Goal: Task Accomplishment & Management: Use online tool/utility

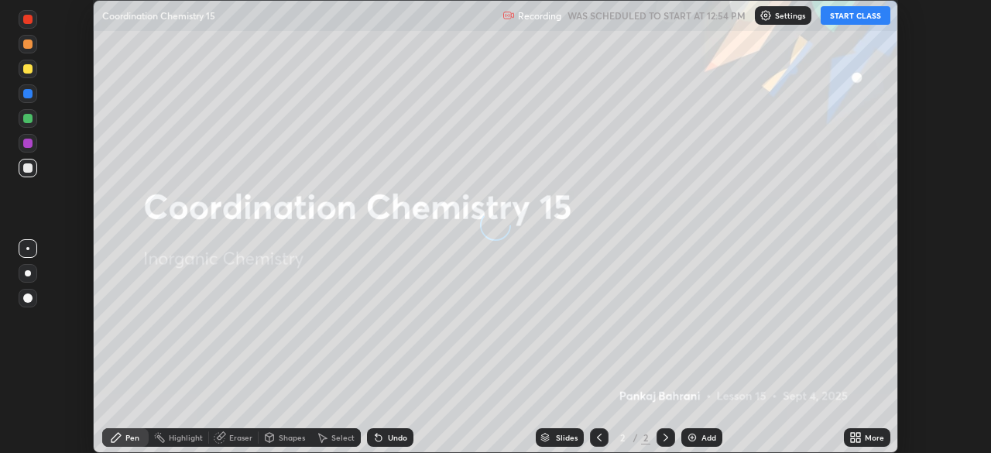
scroll to position [453, 991]
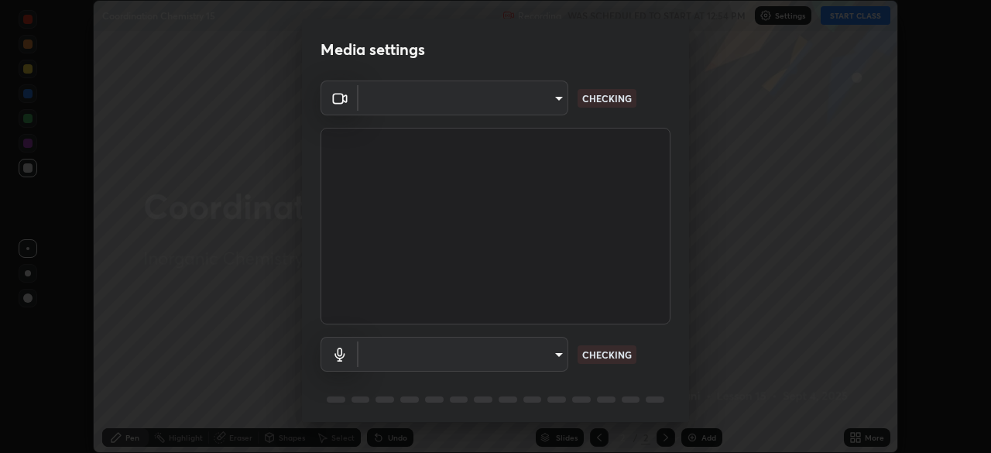
type input "5b992aa0614f8b3d4f44c2af7b6e86d68b9a4b3158581502b975f648e85978ea"
click at [536, 355] on body "Erase all Coordination Chemistry 15 Recording WAS SCHEDULED TO START AT 12:54 P…" at bounding box center [495, 226] width 991 height 453
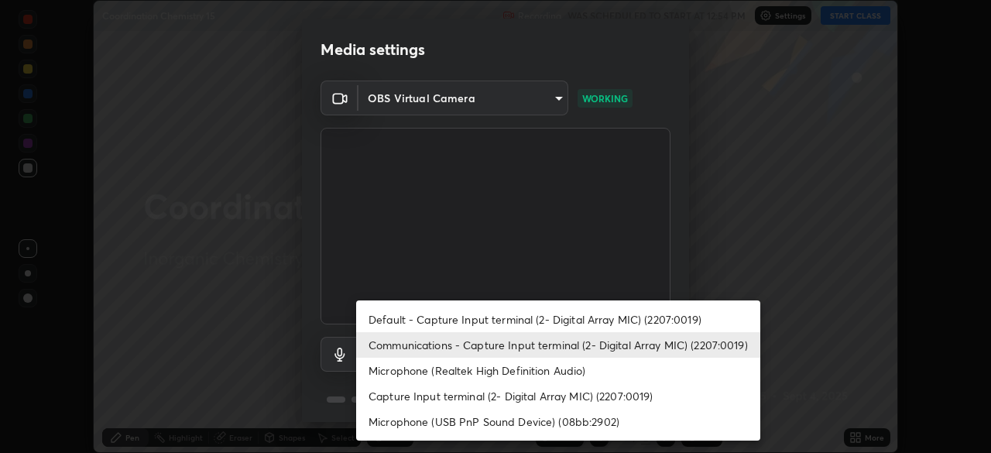
click at [493, 376] on li "Microphone (Realtek High Definition Audio)" at bounding box center [558, 371] width 404 height 26
type input "f6c20f814fcf980ce61ad073fdd2048deb51cd2c8008acc1dc6bec3ff2143d43"
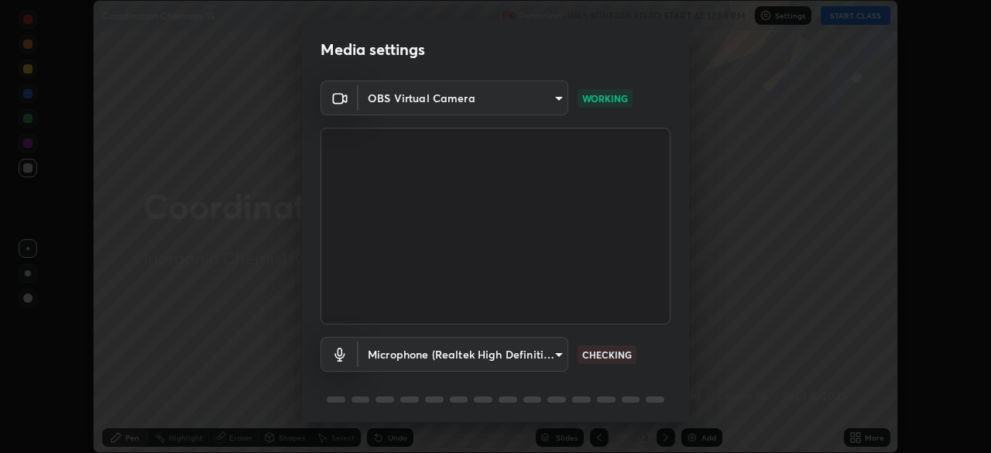
scroll to position [55, 0]
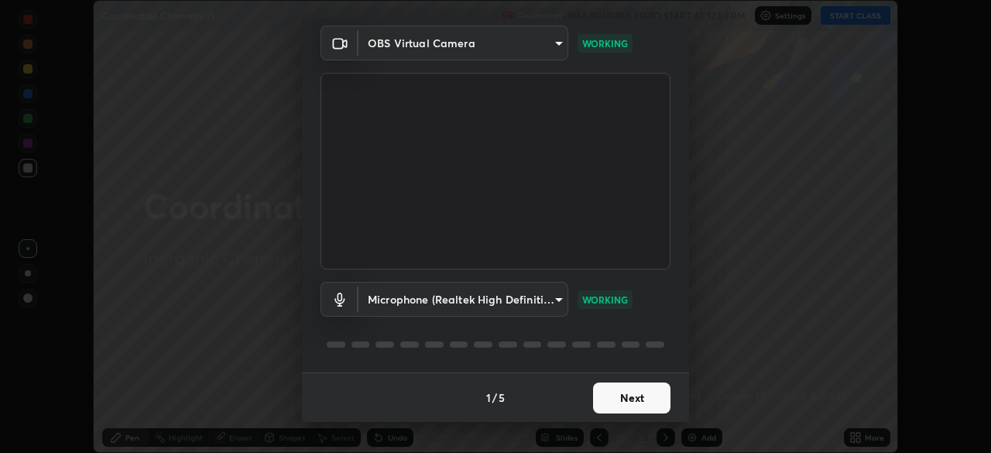
click at [647, 396] on button "Next" at bounding box center [631, 397] width 77 height 31
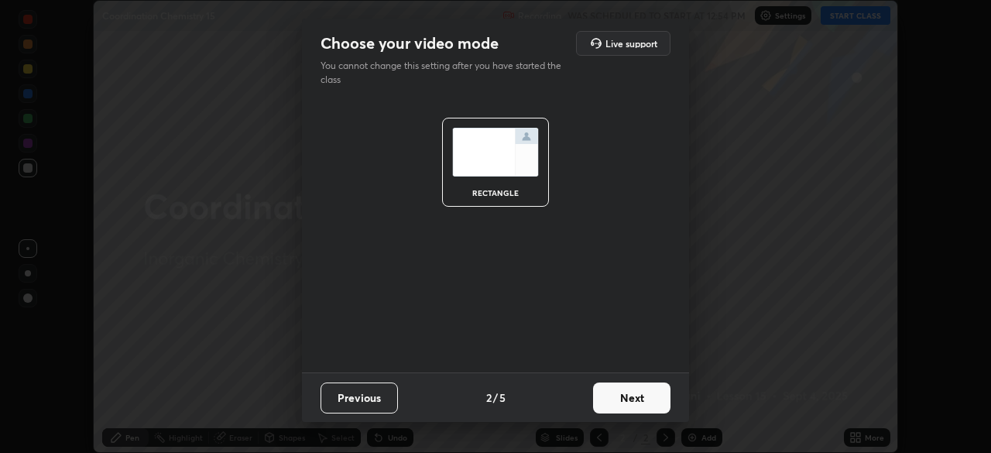
click at [661, 399] on button "Next" at bounding box center [631, 397] width 77 height 31
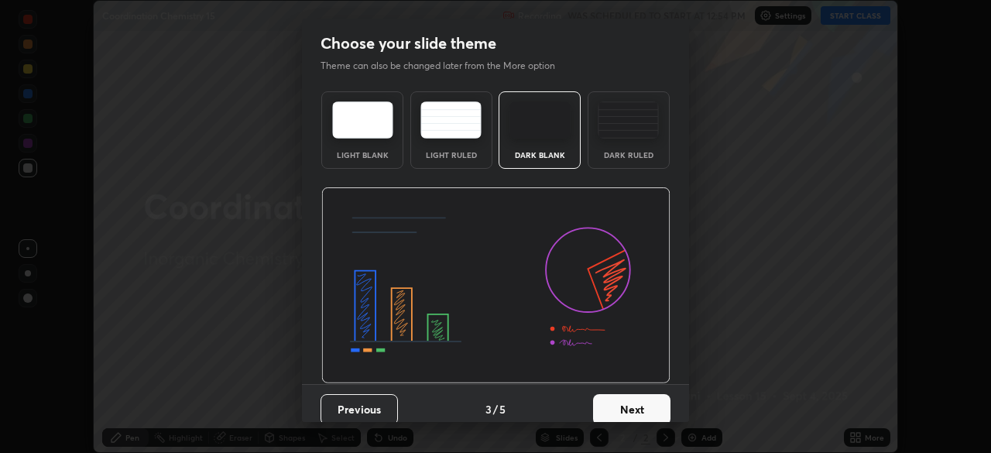
click at [661, 409] on button "Next" at bounding box center [631, 409] width 77 height 31
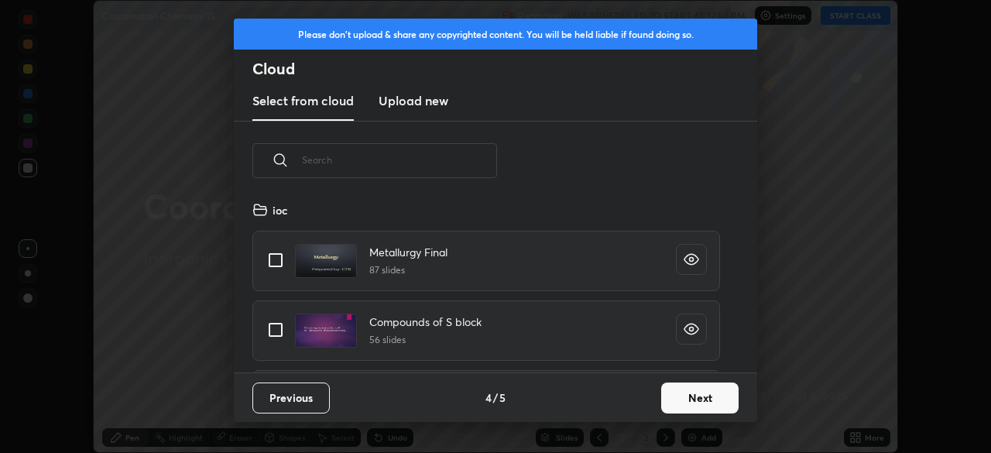
click at [691, 411] on button "Next" at bounding box center [699, 397] width 77 height 31
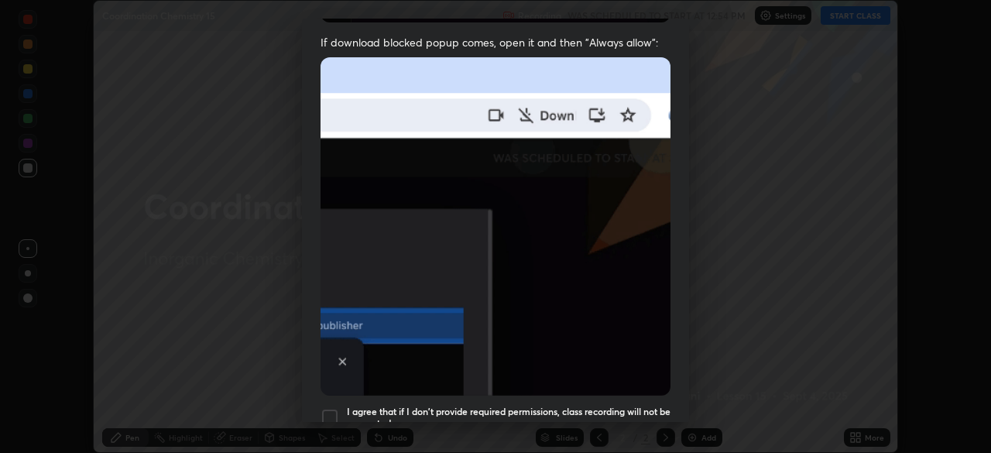
scroll to position [371, 0]
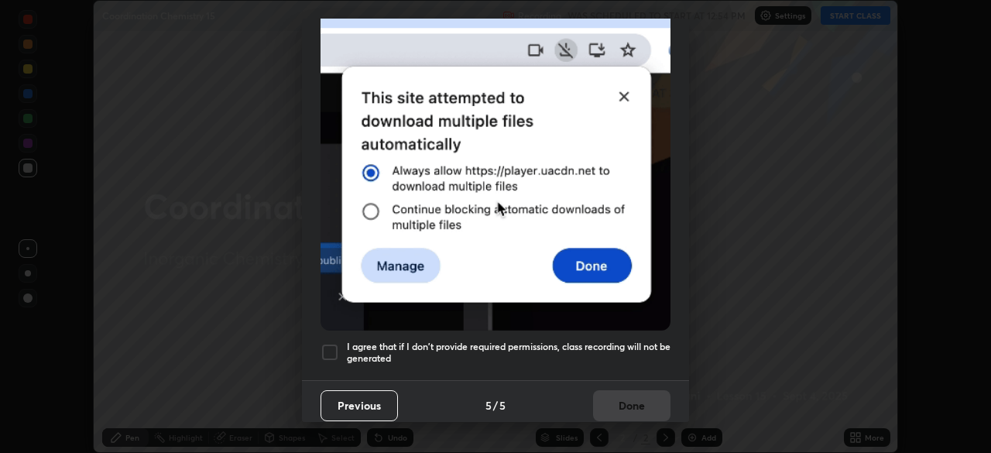
click at [368, 398] on button "Previous" at bounding box center [358, 405] width 77 height 31
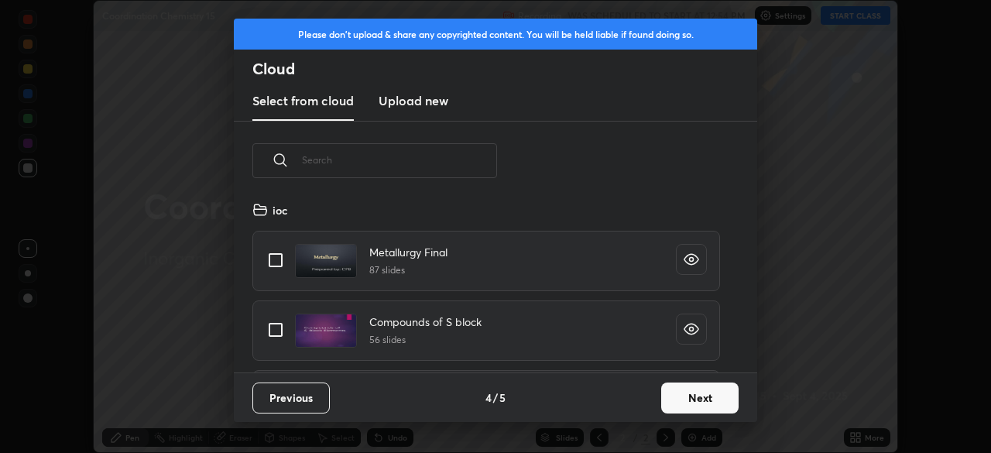
scroll to position [172, 497]
click at [403, 156] on input "text" at bounding box center [399, 160] width 195 height 66
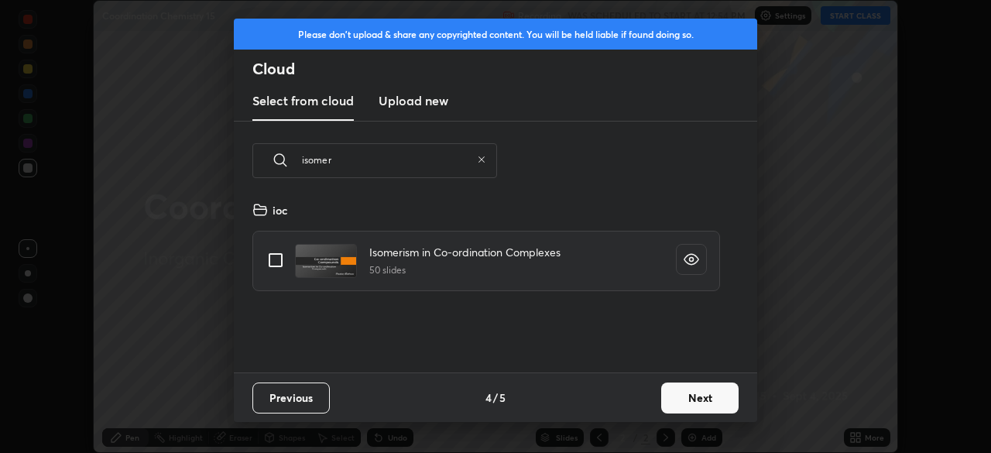
type input "isomer"
click at [280, 258] on input "grid" at bounding box center [275, 260] width 33 height 33
checkbox input "true"
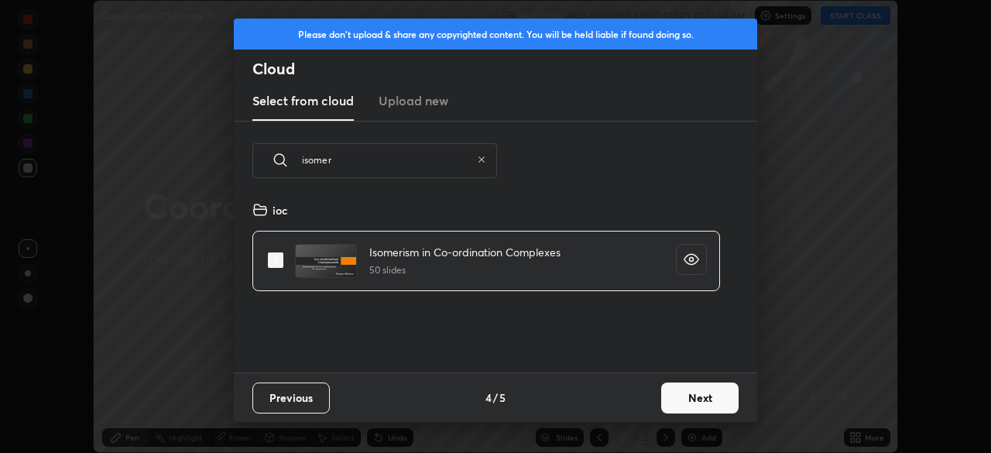
click at [694, 392] on button "Next" at bounding box center [699, 397] width 77 height 31
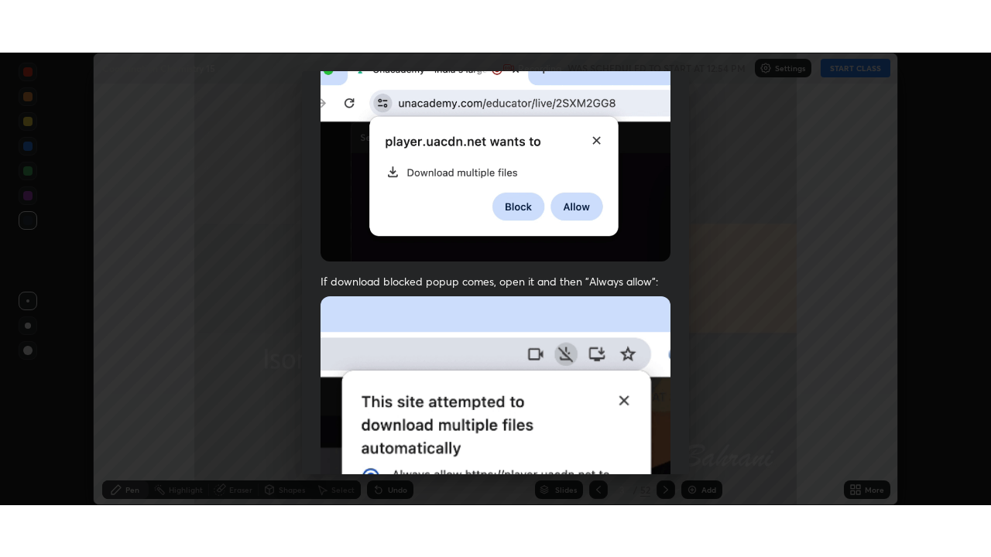
scroll to position [371, 0]
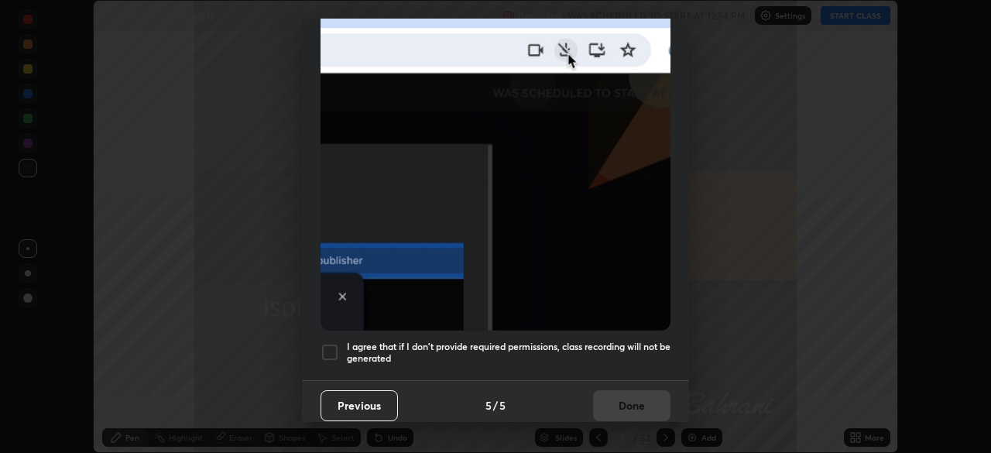
click at [334, 343] on div at bounding box center [329, 352] width 19 height 19
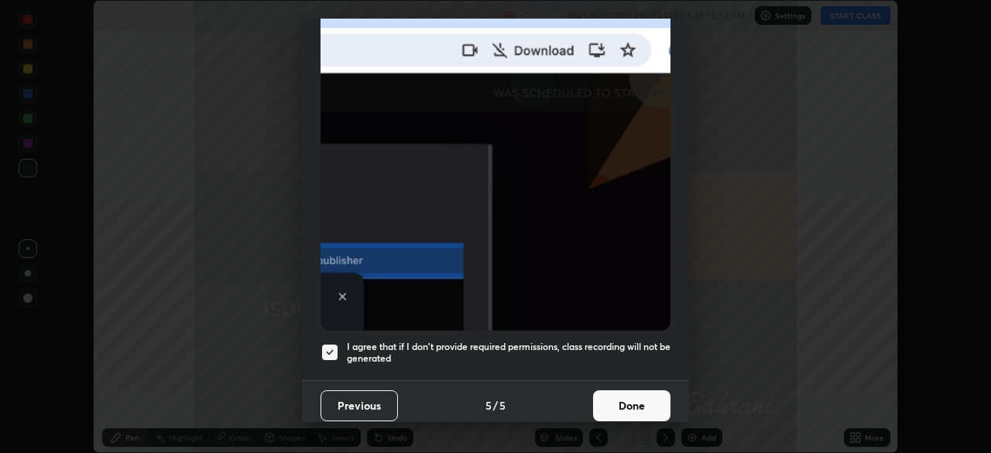
click at [625, 396] on button "Done" at bounding box center [631, 405] width 77 height 31
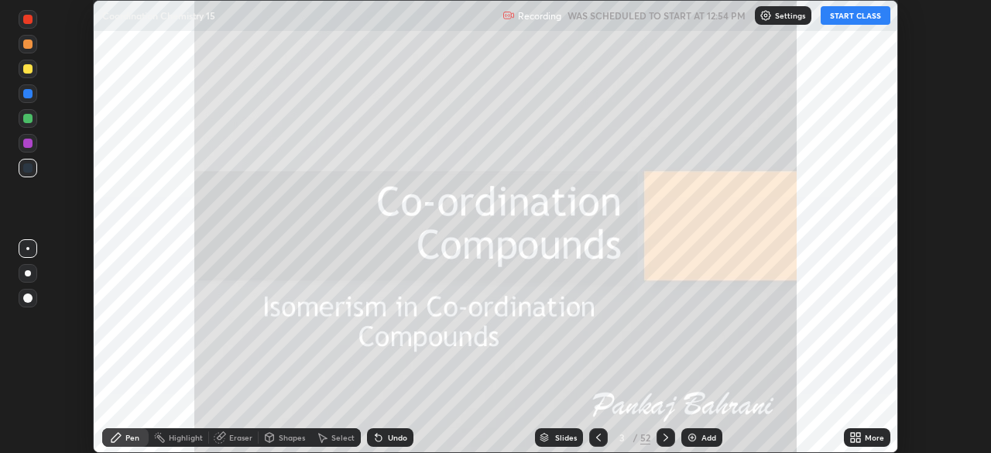
click at [864, 438] on div "More" at bounding box center [867, 437] width 46 height 19
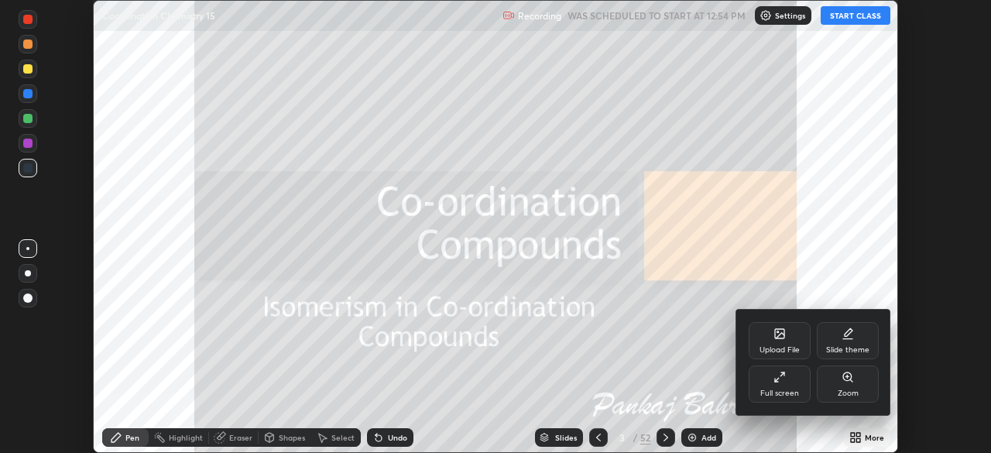
click at [806, 392] on div "Full screen" at bounding box center [780, 383] width 62 height 37
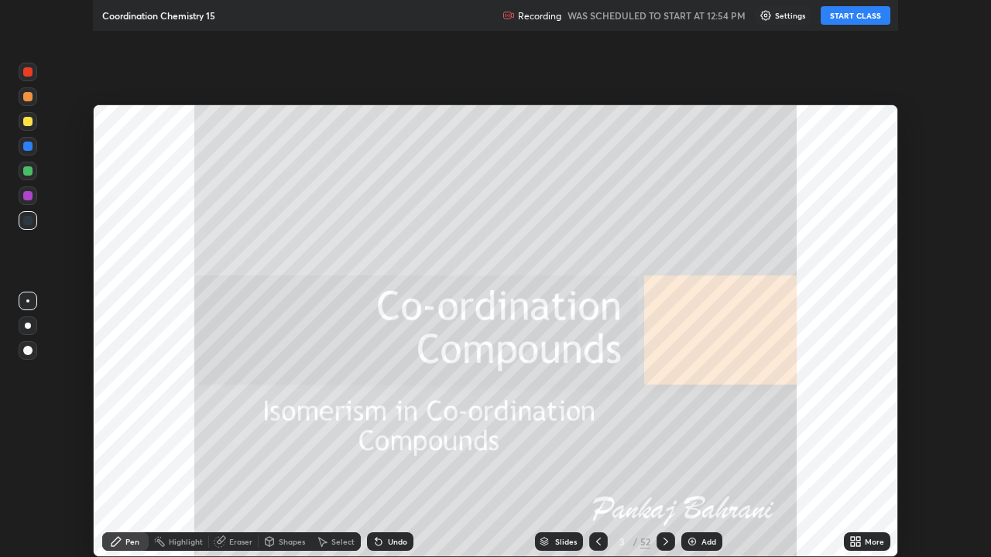
scroll to position [557, 991]
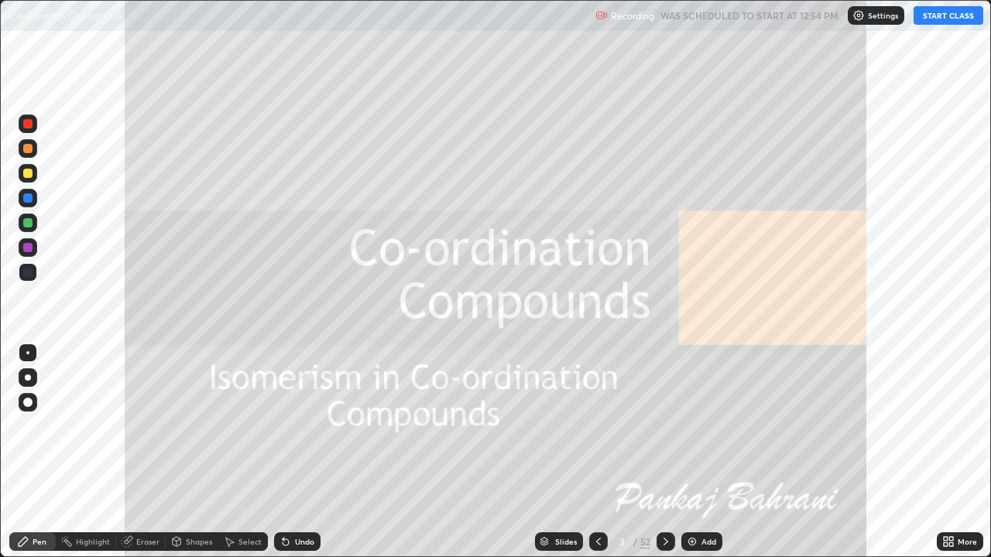
click at [965, 14] on button "START CLASS" at bounding box center [948, 15] width 70 height 19
click at [569, 452] on div "Slides" at bounding box center [559, 542] width 48 height 19
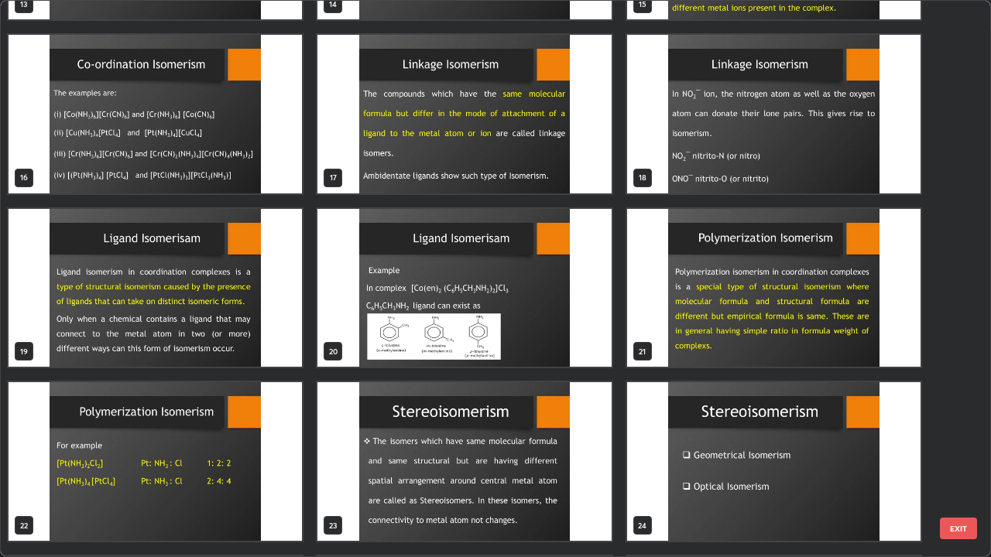
scroll to position [846, 0]
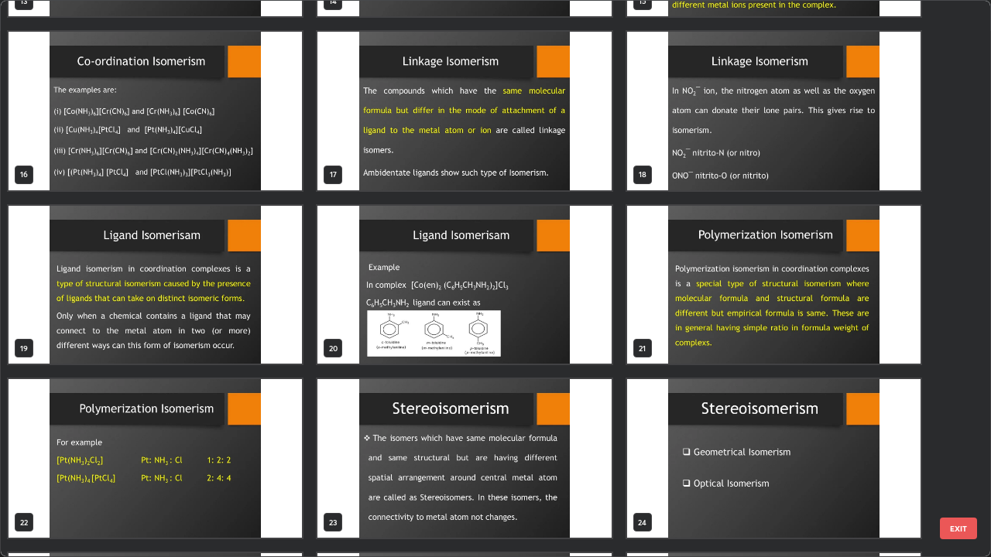
click at [468, 139] on img "grid" at bounding box center [463, 111] width 293 height 159
click at [471, 135] on img "grid" at bounding box center [463, 111] width 293 height 159
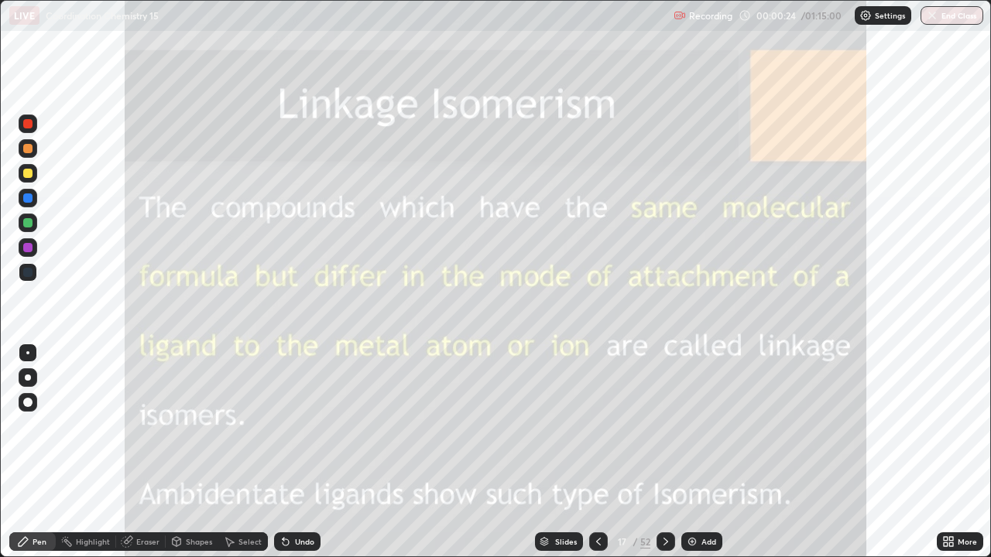
click at [711, 452] on div "Add" at bounding box center [708, 542] width 15 height 8
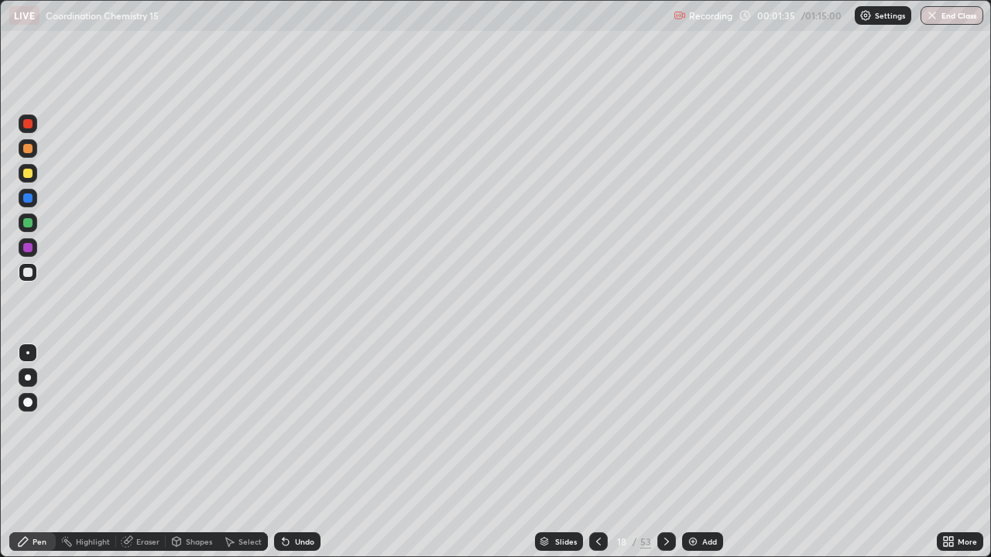
click at [605, 452] on div at bounding box center [598, 542] width 19 height 19
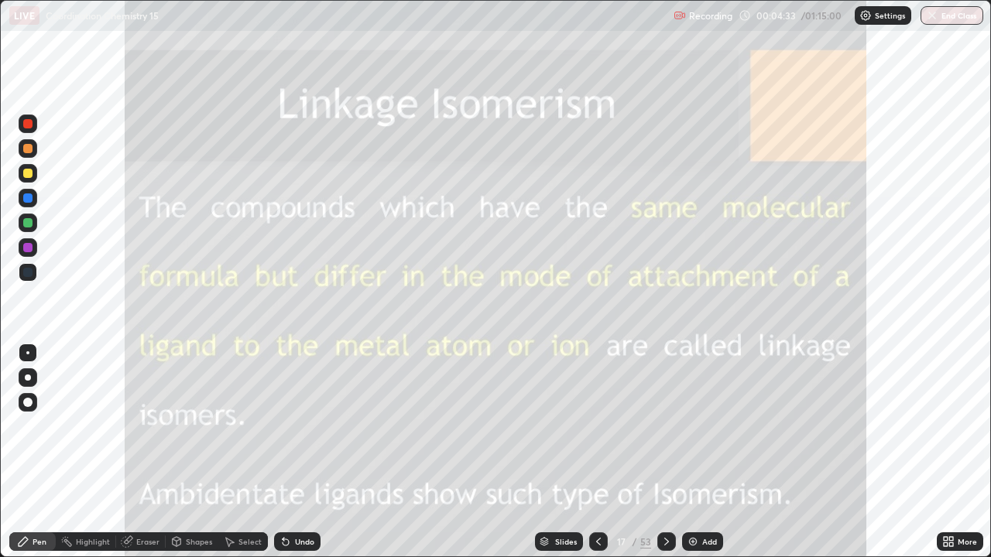
click at [665, 452] on icon at bounding box center [666, 542] width 12 height 12
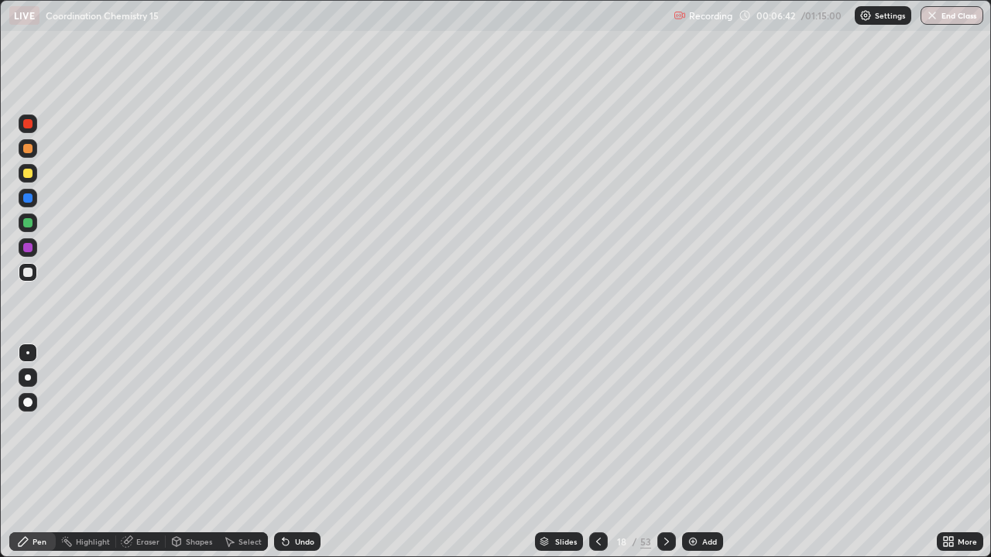
click at [567, 452] on div "Slides" at bounding box center [566, 542] width 22 height 8
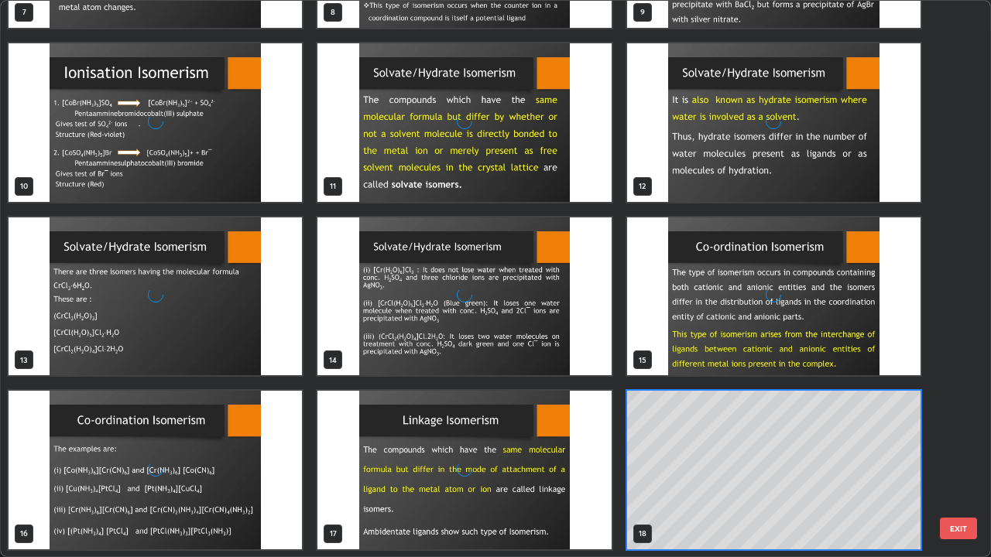
scroll to position [551, 982]
click at [673, 327] on img "grid" at bounding box center [773, 297] width 293 height 159
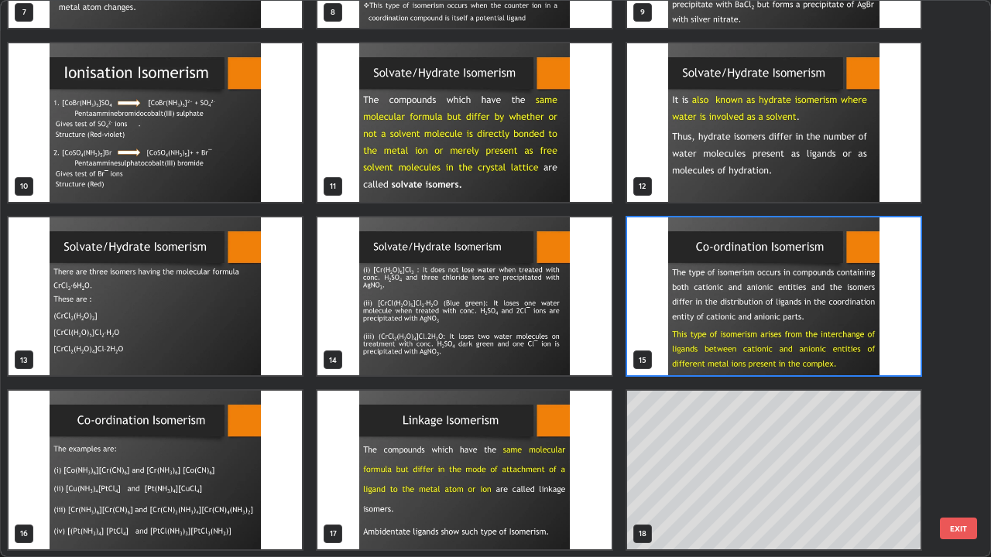
click at [680, 329] on img "grid" at bounding box center [773, 297] width 293 height 159
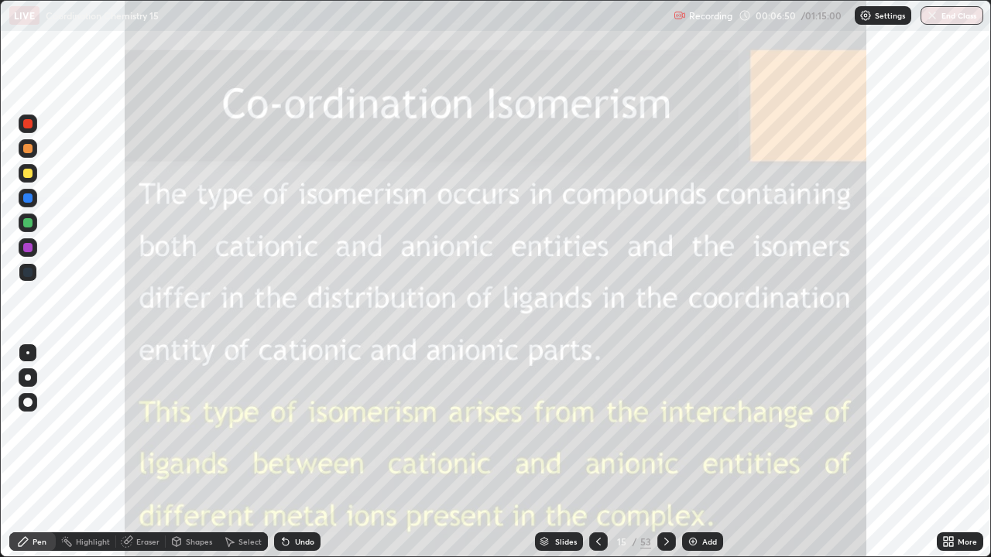
click at [694, 452] on img at bounding box center [693, 542] width 12 height 12
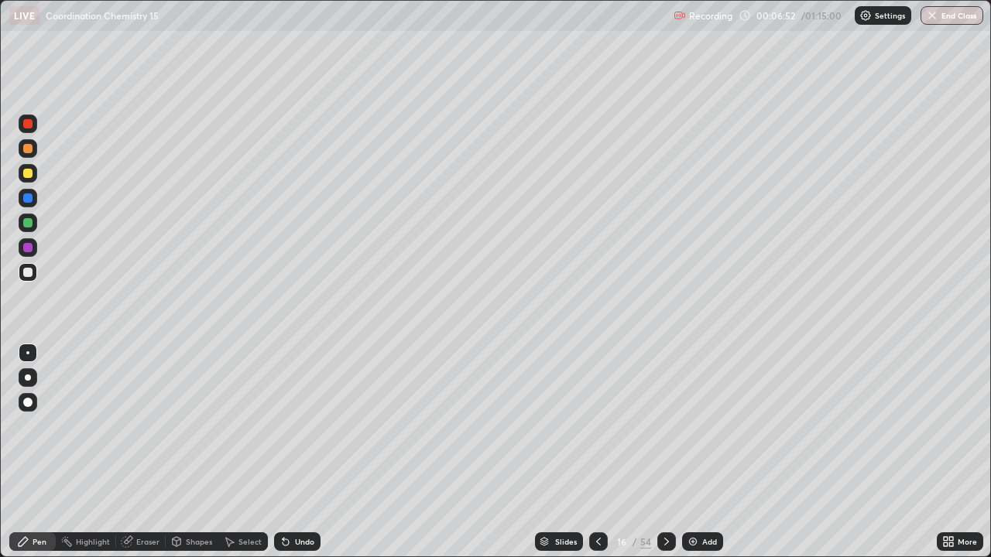
click at [34, 147] on div at bounding box center [28, 148] width 19 height 19
click at [33, 179] on div at bounding box center [28, 173] width 19 height 19
click at [36, 123] on div at bounding box center [28, 124] width 19 height 19
click at [308, 452] on div "Undo" at bounding box center [304, 542] width 19 height 8
click at [307, 452] on div "Undo" at bounding box center [297, 542] width 46 height 19
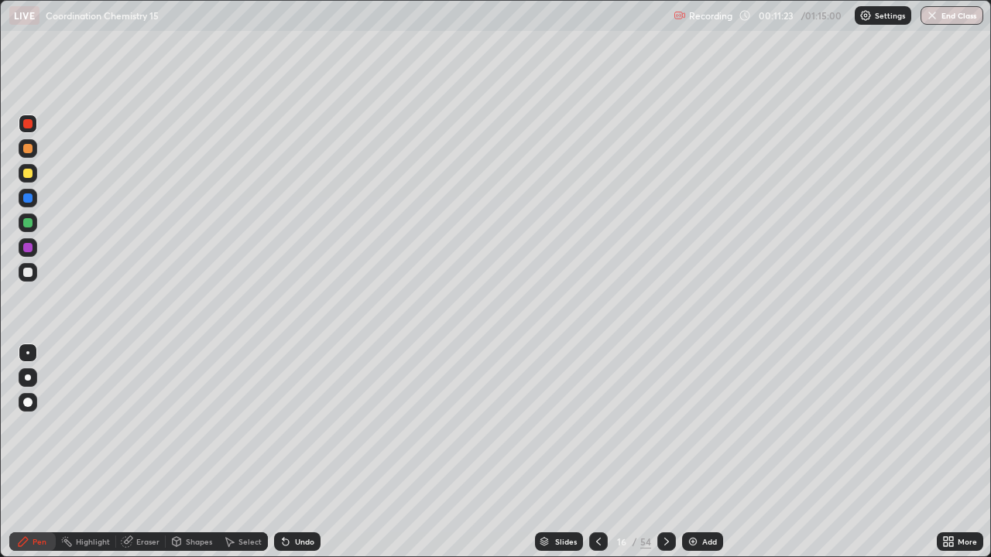
click at [311, 452] on div "Undo" at bounding box center [297, 542] width 46 height 19
click at [306, 452] on div "Undo" at bounding box center [304, 542] width 19 height 8
click at [311, 452] on div "Undo" at bounding box center [304, 542] width 19 height 8
click at [304, 452] on div "Undo" at bounding box center [304, 542] width 19 height 8
click at [667, 452] on icon at bounding box center [666, 542] width 12 height 12
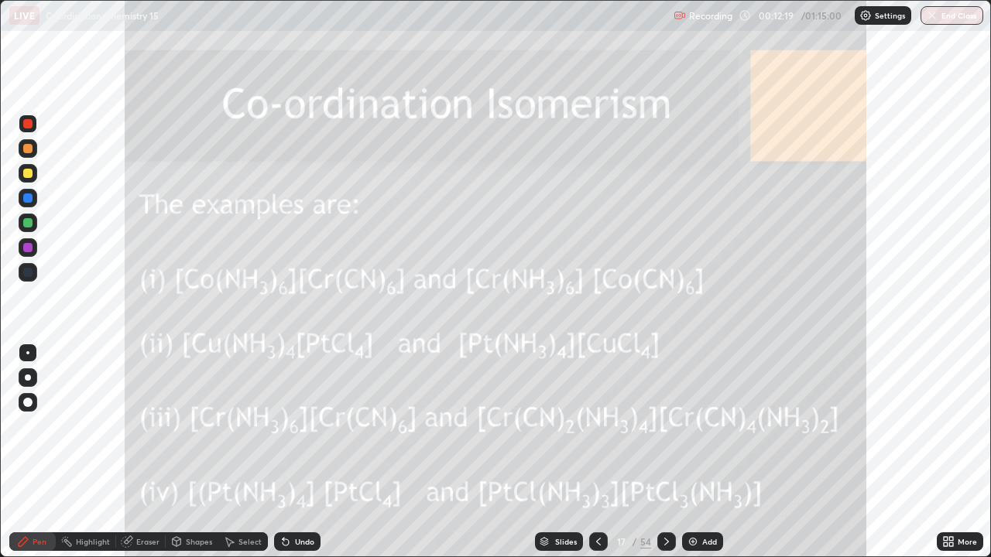
click at [598, 452] on icon at bounding box center [598, 542] width 5 height 8
click at [596, 452] on icon at bounding box center [598, 542] width 12 height 12
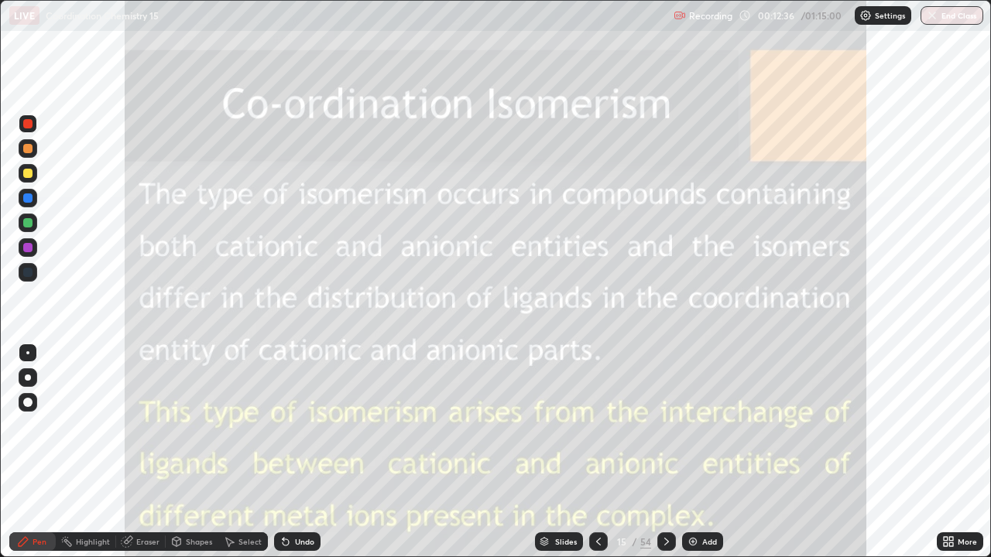
click at [669, 452] on icon at bounding box center [666, 542] width 12 height 12
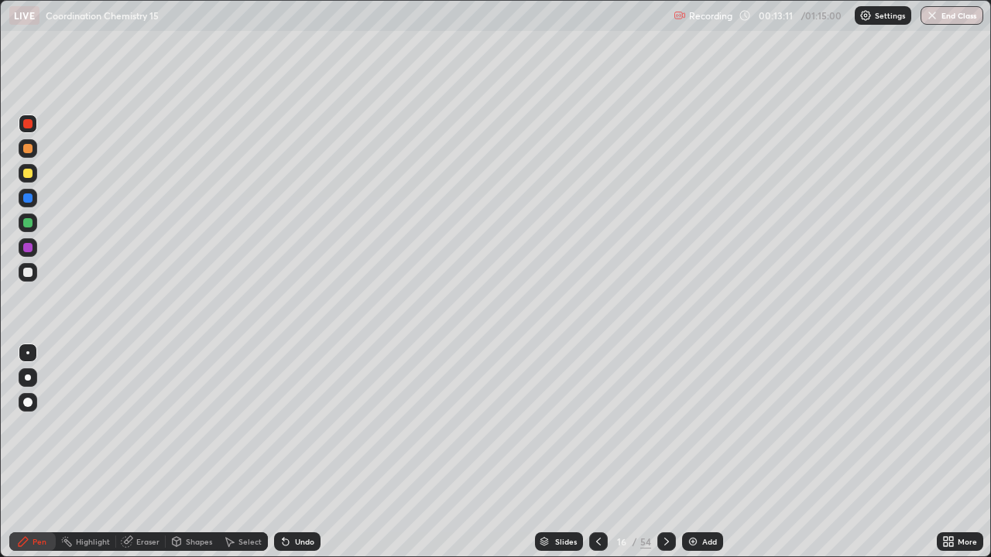
click at [598, 452] on div at bounding box center [598, 542] width 19 height 19
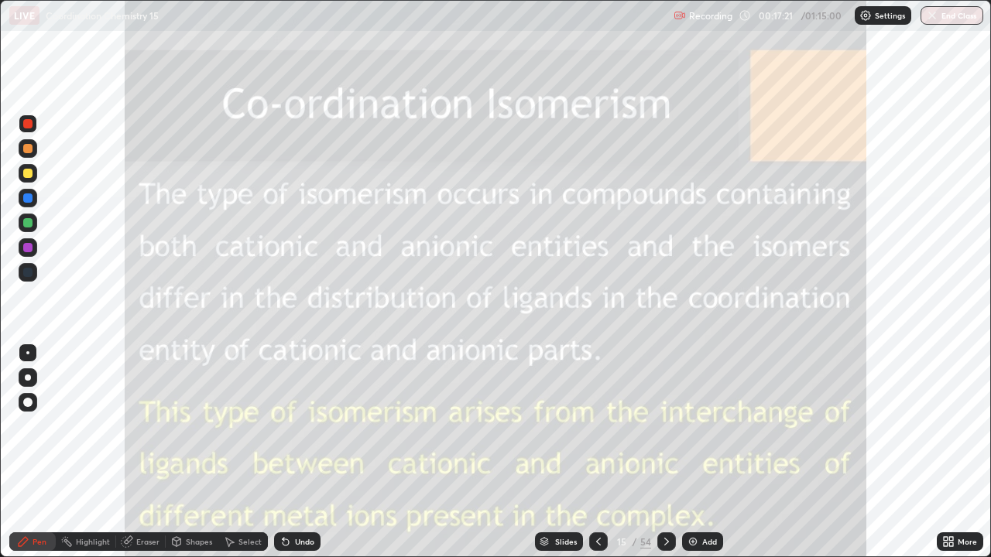
click at [664, 452] on icon at bounding box center [666, 542] width 5 height 8
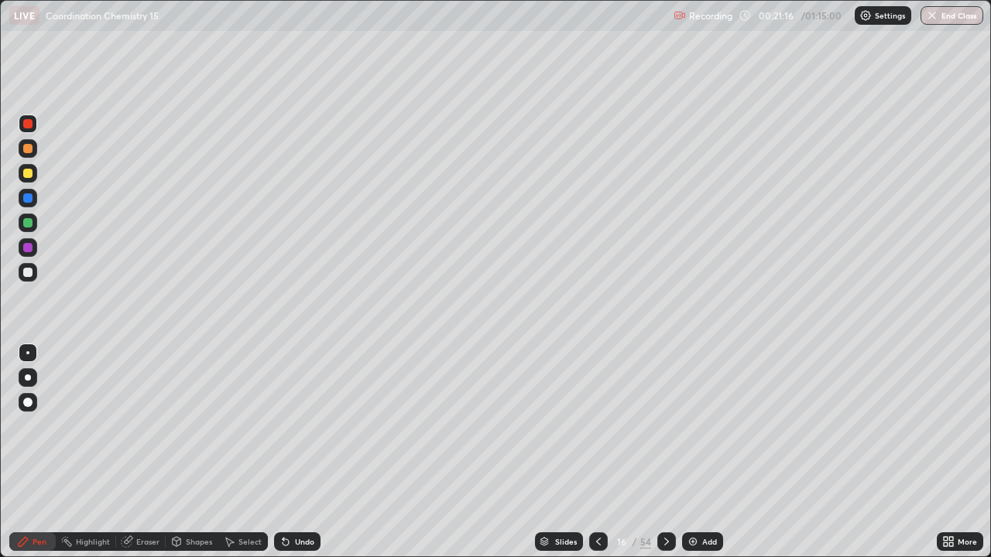
click at [664, 452] on icon at bounding box center [666, 542] width 12 height 12
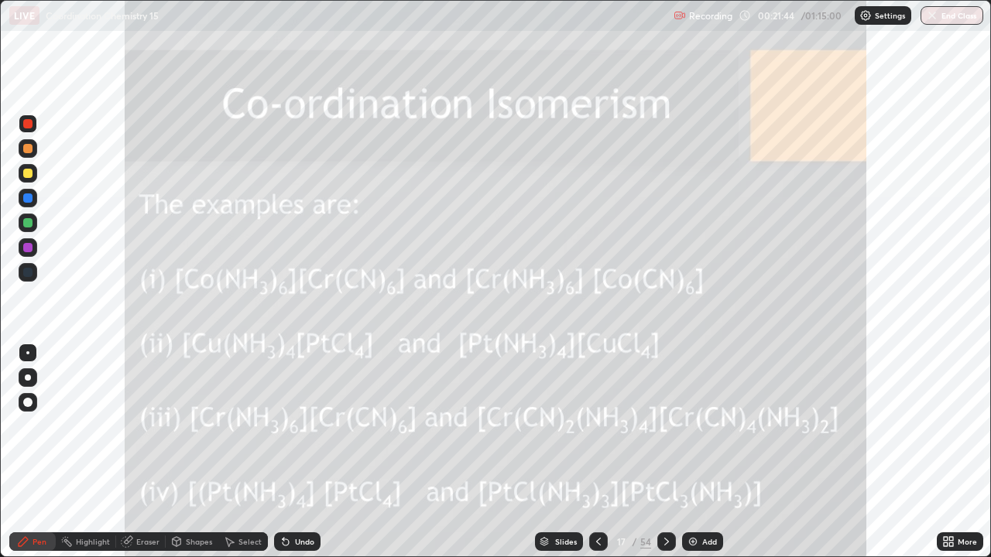
click at [566, 452] on div "Slides" at bounding box center [566, 542] width 22 height 8
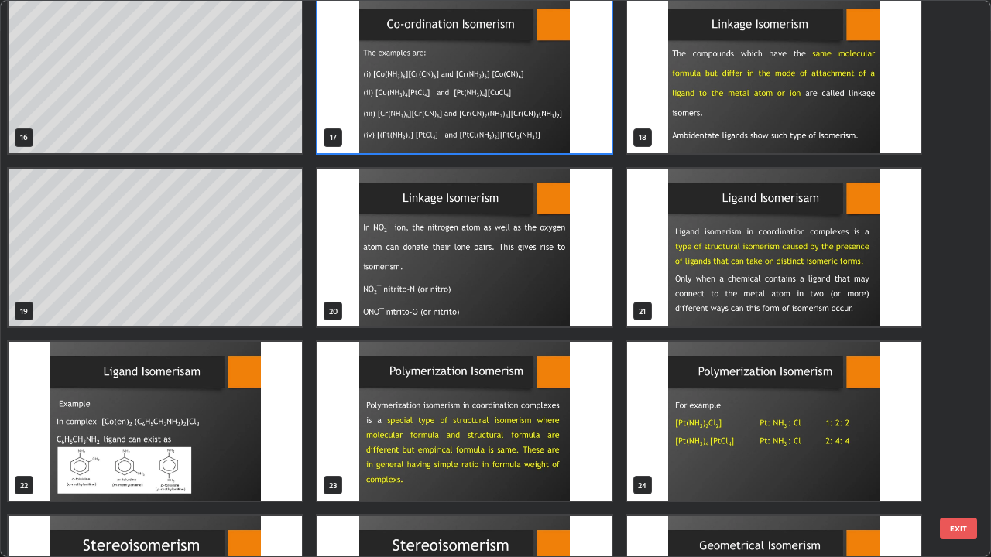
scroll to position [889, 0]
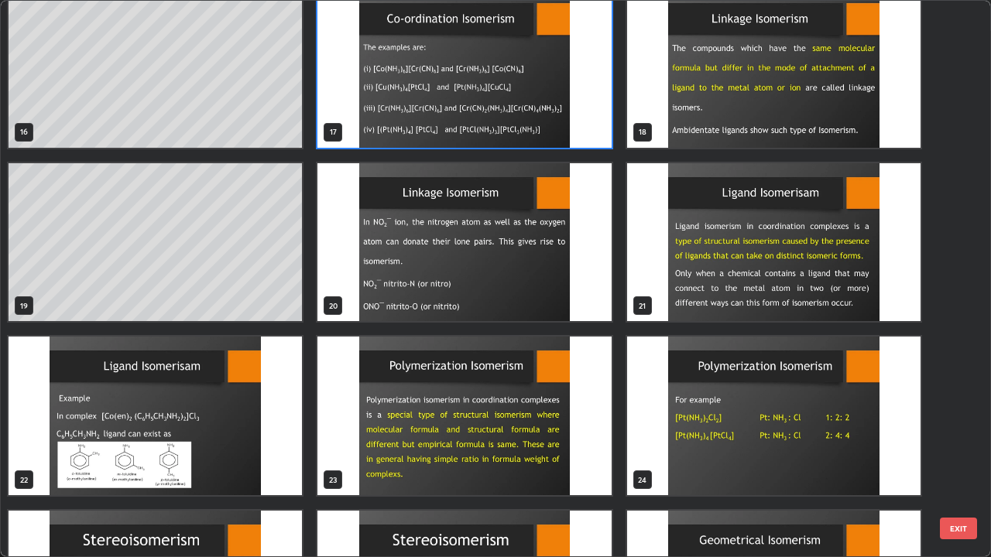
click at [677, 282] on img "grid" at bounding box center [773, 242] width 293 height 159
click at [678, 280] on img "grid" at bounding box center [773, 242] width 293 height 159
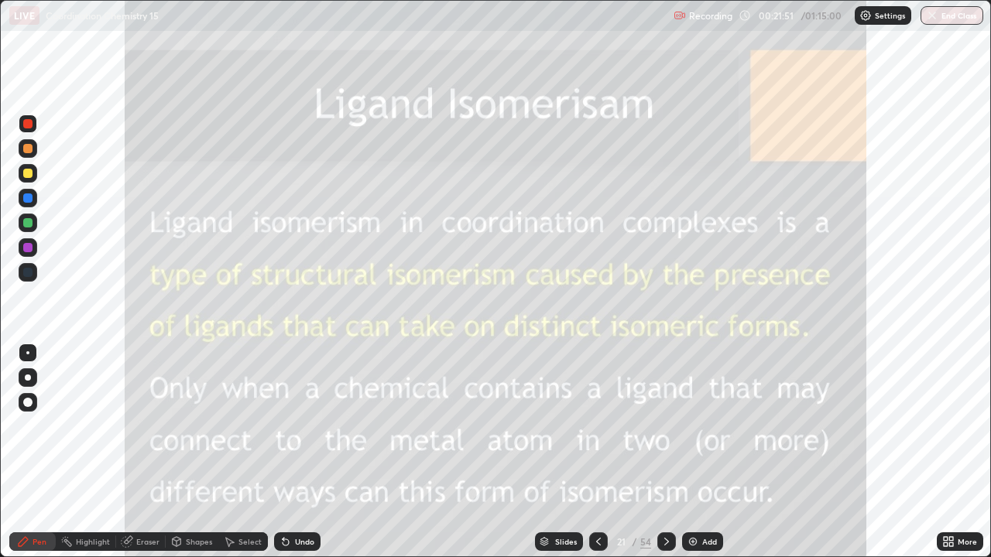
click at [703, 452] on div "Add" at bounding box center [709, 542] width 15 height 8
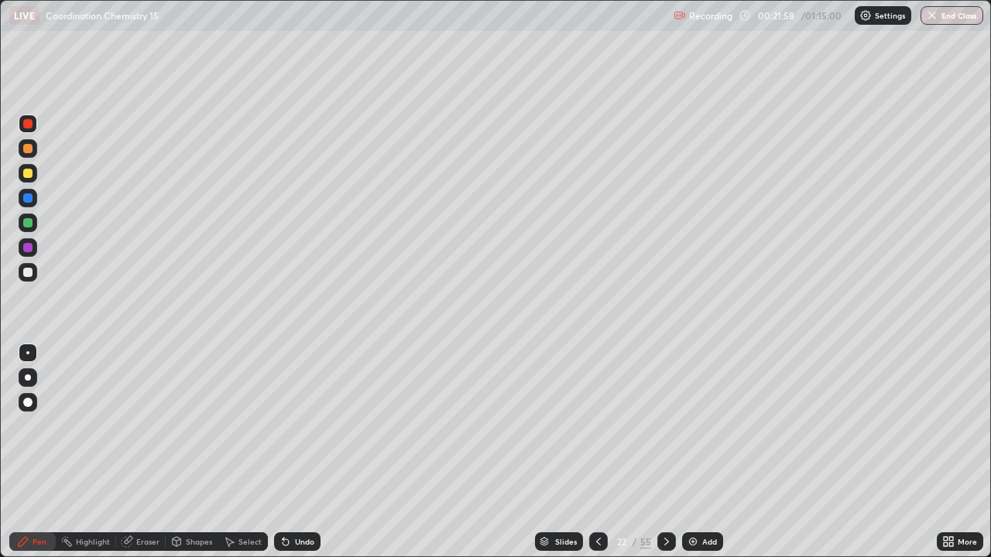
click at [30, 176] on div at bounding box center [27, 173] width 9 height 9
click at [36, 122] on div at bounding box center [28, 124] width 19 height 19
click at [304, 452] on div "Undo" at bounding box center [294, 541] width 53 height 31
click at [307, 452] on div "Undo" at bounding box center [297, 542] width 46 height 19
click at [307, 452] on div "Undo" at bounding box center [304, 542] width 19 height 8
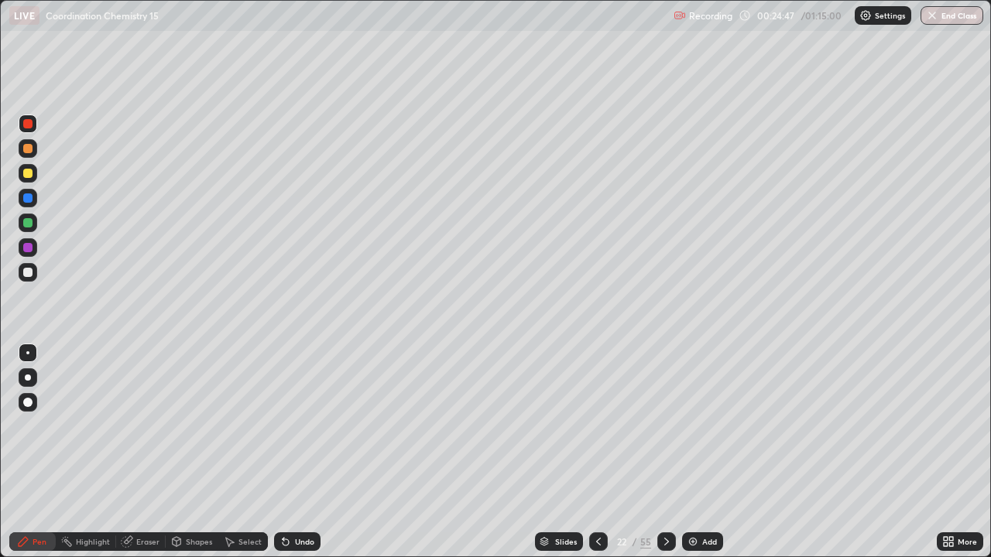
click at [305, 452] on div "Undo" at bounding box center [304, 542] width 19 height 8
click at [307, 452] on div "Undo" at bounding box center [304, 542] width 19 height 8
click at [310, 452] on div "Undo" at bounding box center [297, 542] width 46 height 19
click at [708, 452] on div "Add" at bounding box center [709, 542] width 15 height 8
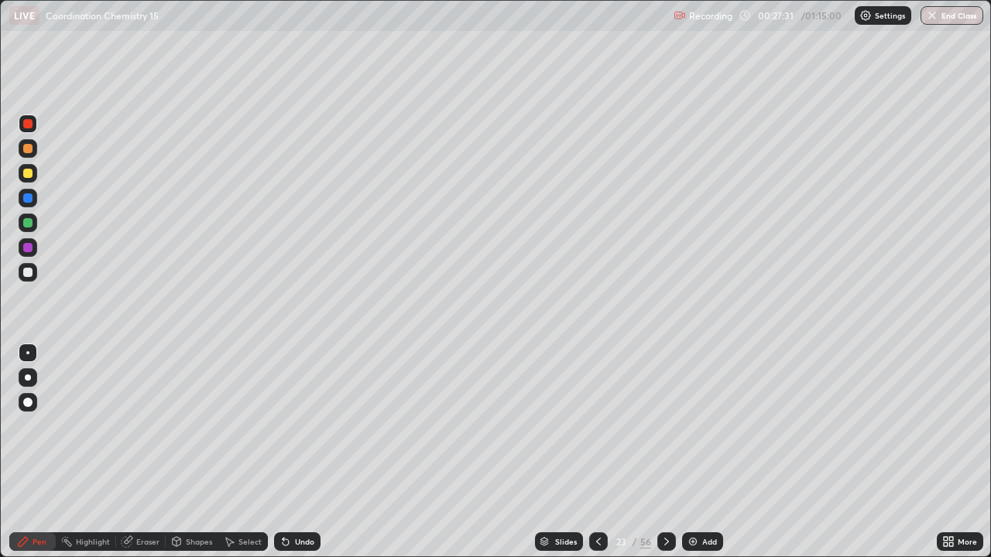
click at [665, 452] on icon at bounding box center [666, 542] width 12 height 12
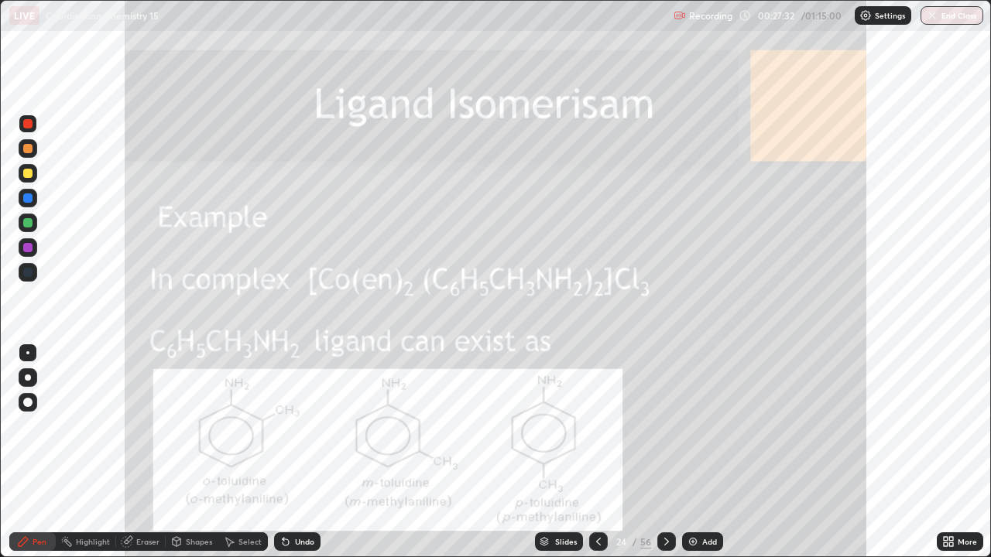
click at [595, 452] on icon at bounding box center [598, 542] width 12 height 12
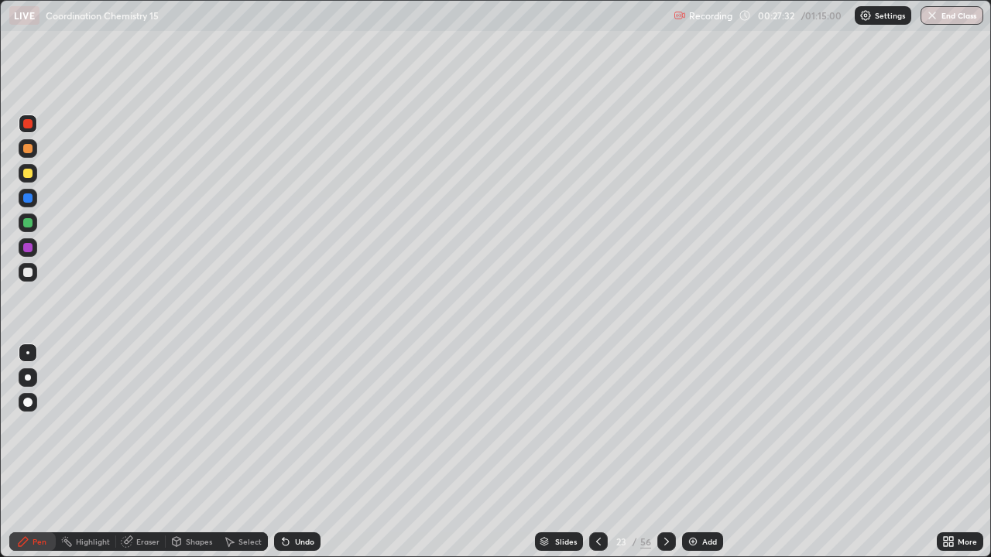
click at [595, 452] on icon at bounding box center [598, 542] width 12 height 12
click at [597, 452] on icon at bounding box center [598, 542] width 12 height 12
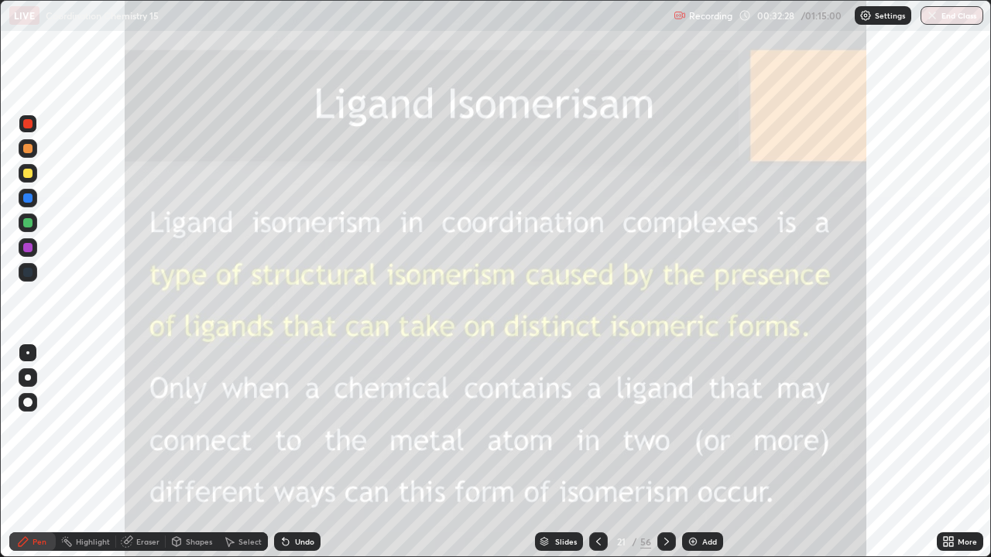
click at [664, 452] on icon at bounding box center [666, 542] width 12 height 12
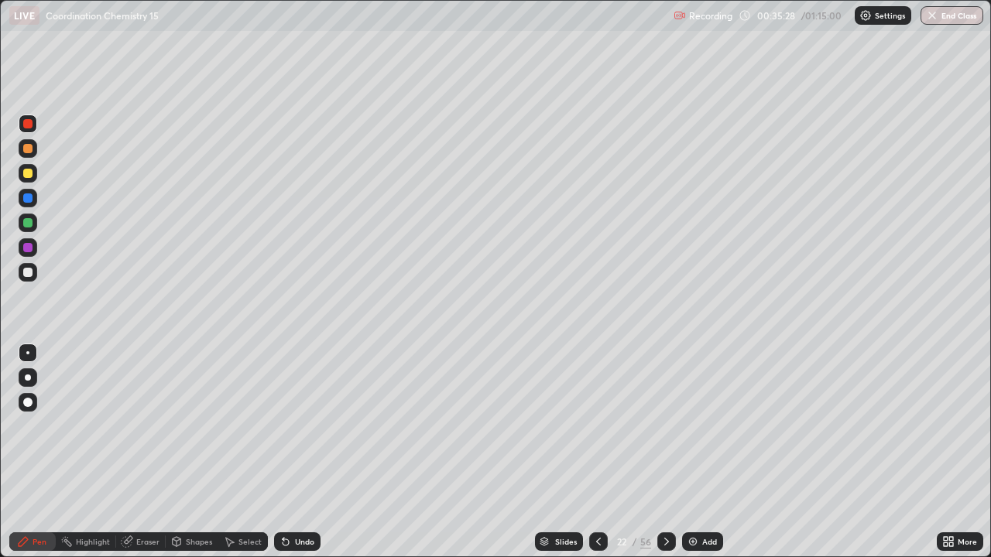
click at [604, 452] on div at bounding box center [598, 542] width 19 height 19
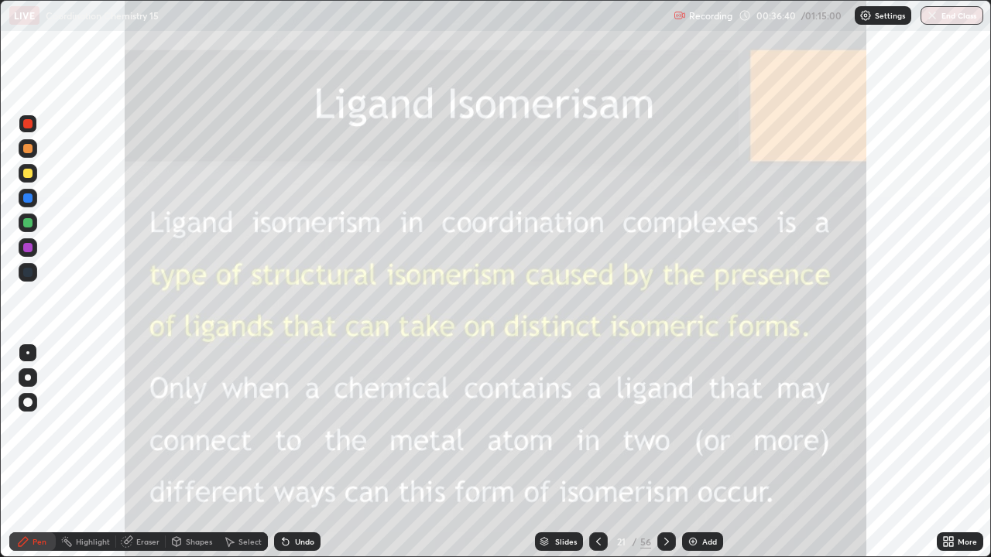
click at [665, 452] on icon at bounding box center [666, 542] width 12 height 12
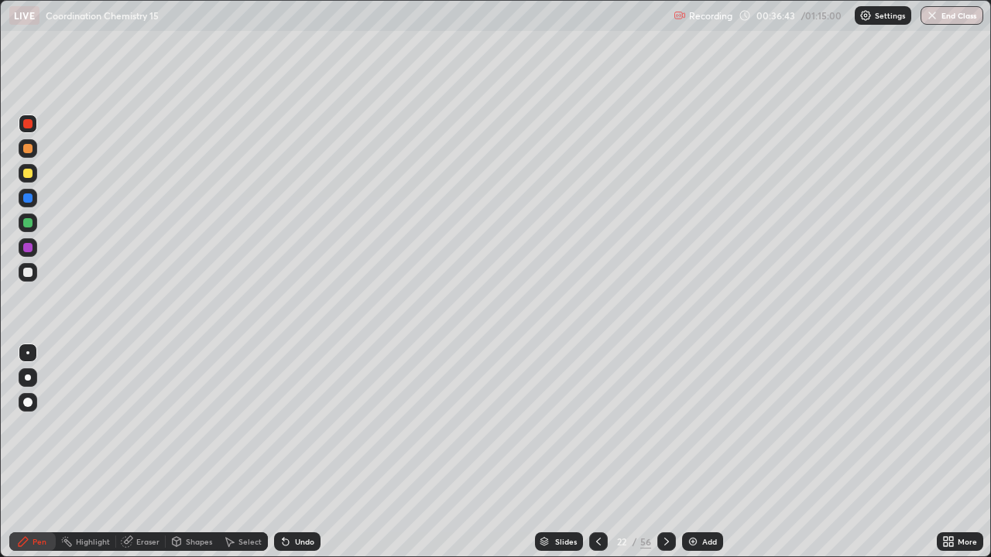
click at [671, 452] on div at bounding box center [666, 542] width 19 height 19
click at [664, 452] on icon at bounding box center [666, 542] width 12 height 12
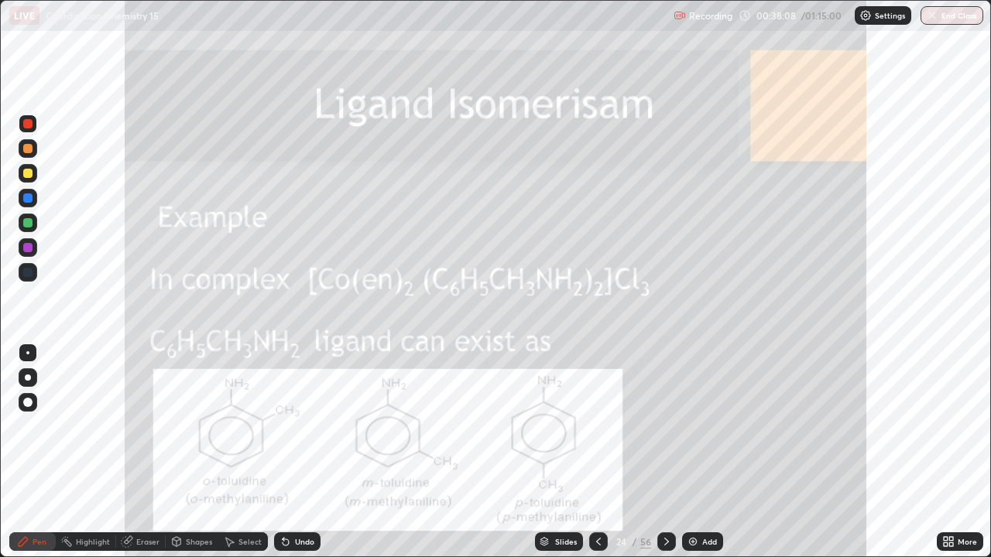
click at [664, 452] on icon at bounding box center [666, 542] width 12 height 12
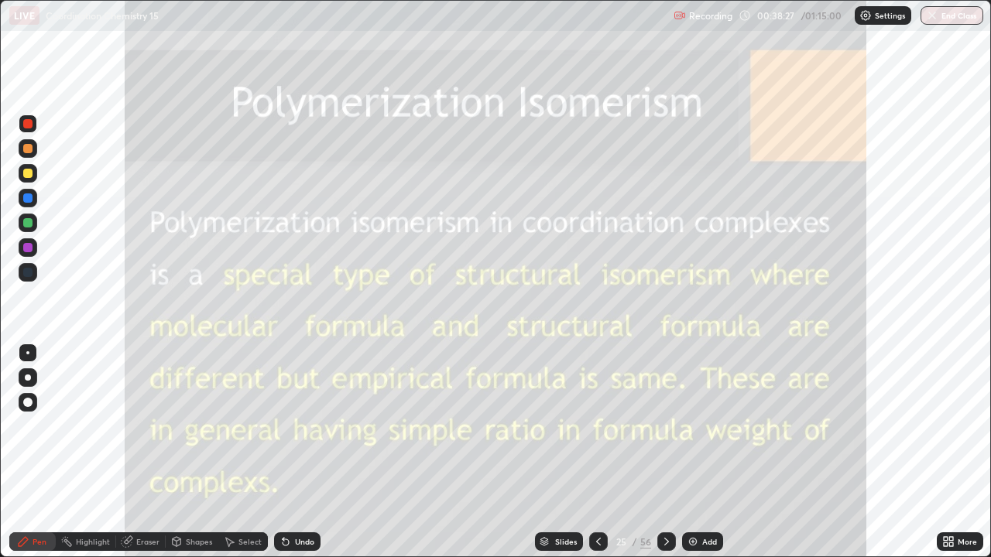
click at [597, 452] on icon at bounding box center [598, 542] width 12 height 12
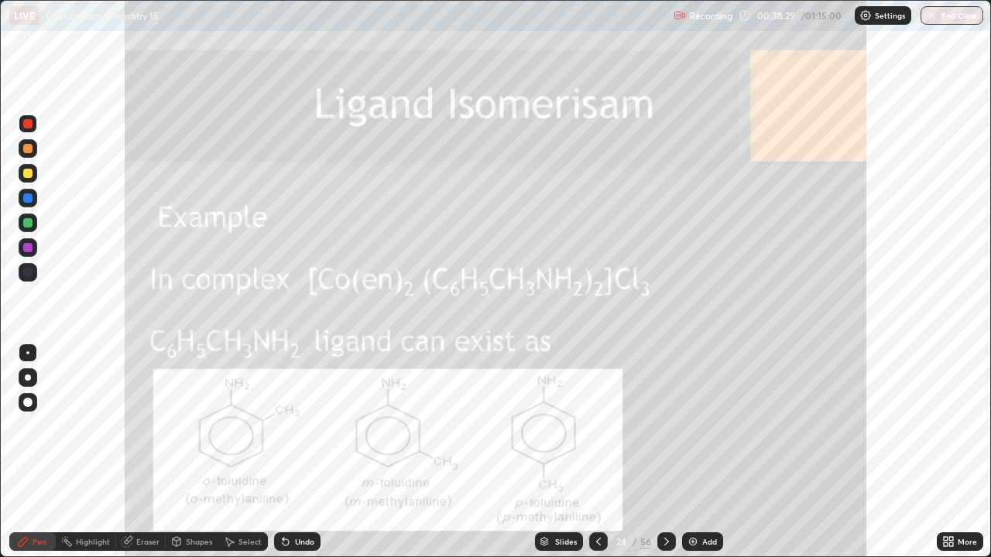
click at [605, 452] on div at bounding box center [598, 542] width 19 height 19
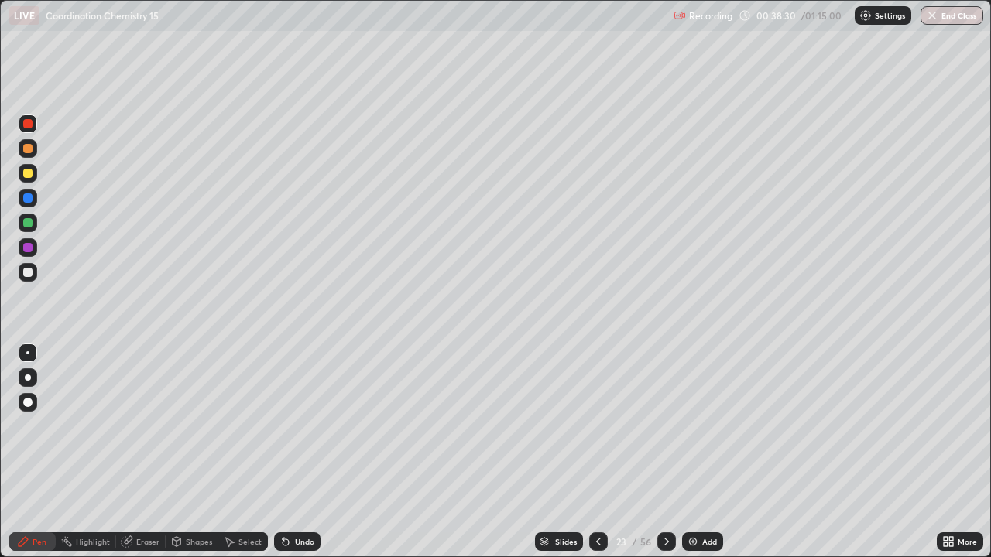
click at [601, 452] on icon at bounding box center [598, 542] width 12 height 12
click at [670, 452] on icon at bounding box center [666, 542] width 12 height 12
click at [672, 452] on div at bounding box center [666, 542] width 19 height 19
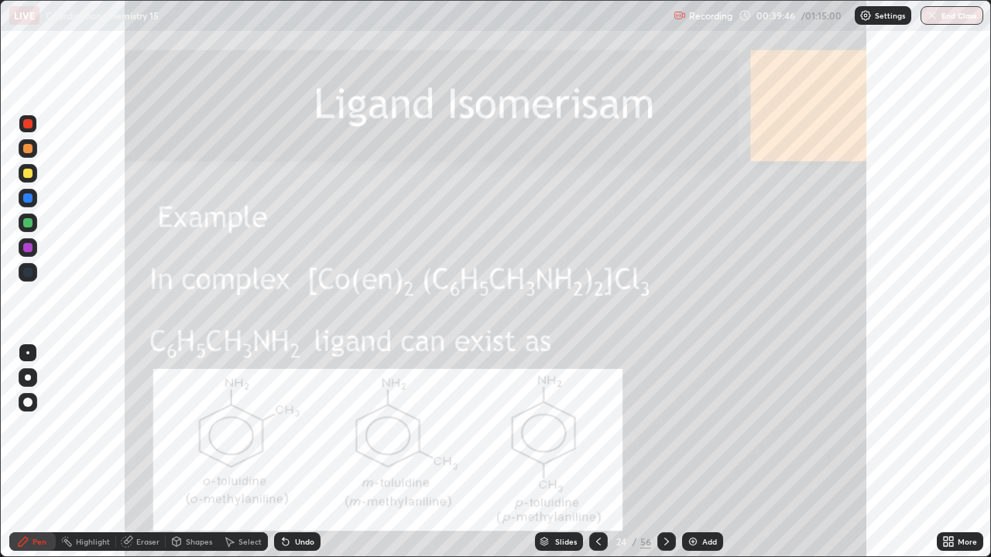
click at [663, 452] on icon at bounding box center [666, 542] width 12 height 12
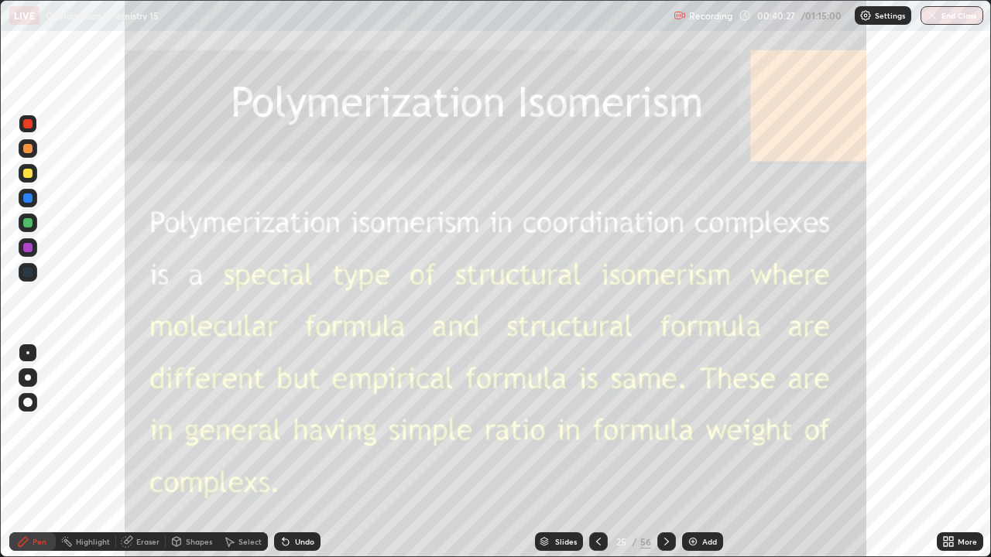
click at [306, 452] on div "Undo" at bounding box center [304, 542] width 19 height 8
click at [304, 452] on div "Undo" at bounding box center [297, 542] width 46 height 19
click at [657, 452] on div at bounding box center [666, 542] width 19 height 19
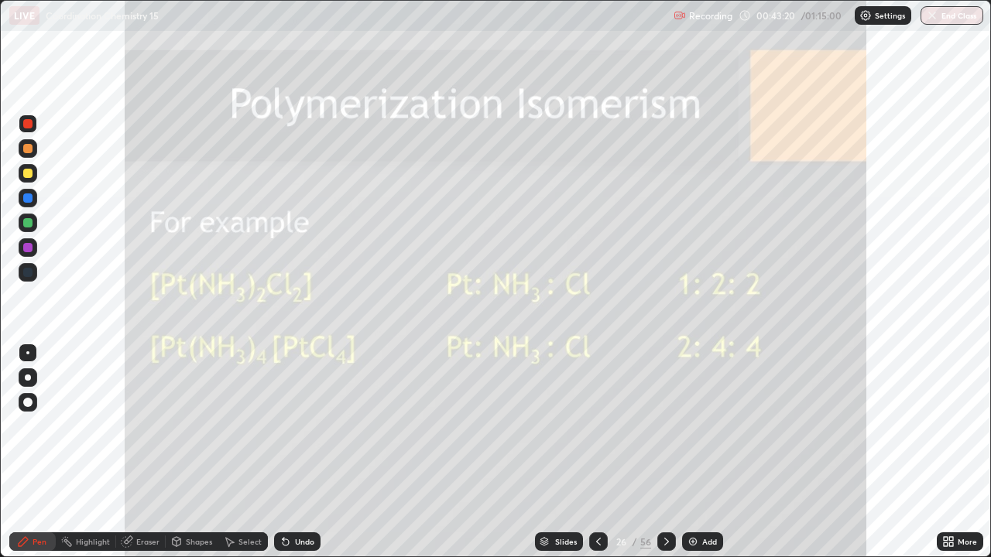
click at [596, 452] on icon at bounding box center [598, 542] width 12 height 12
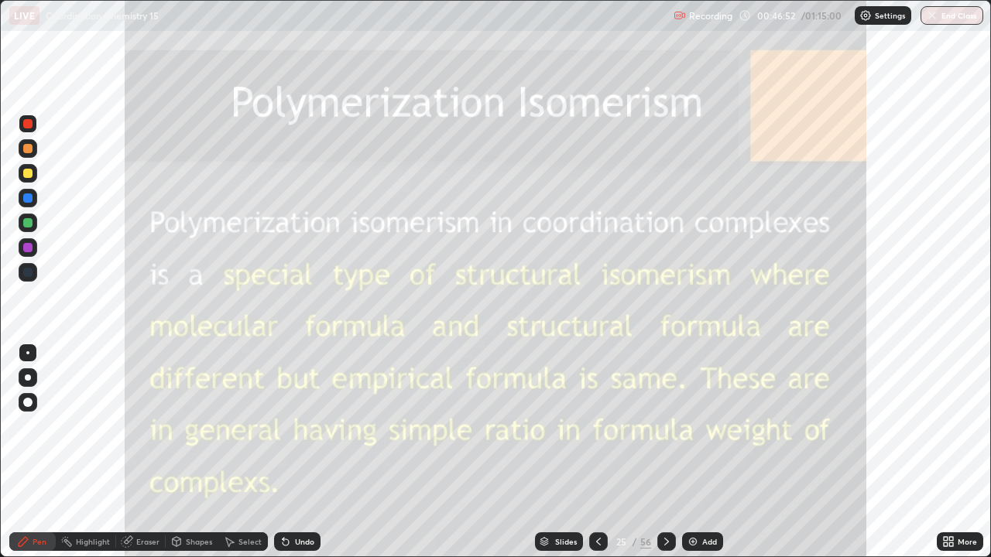
click at [664, 452] on icon at bounding box center [666, 542] width 12 height 12
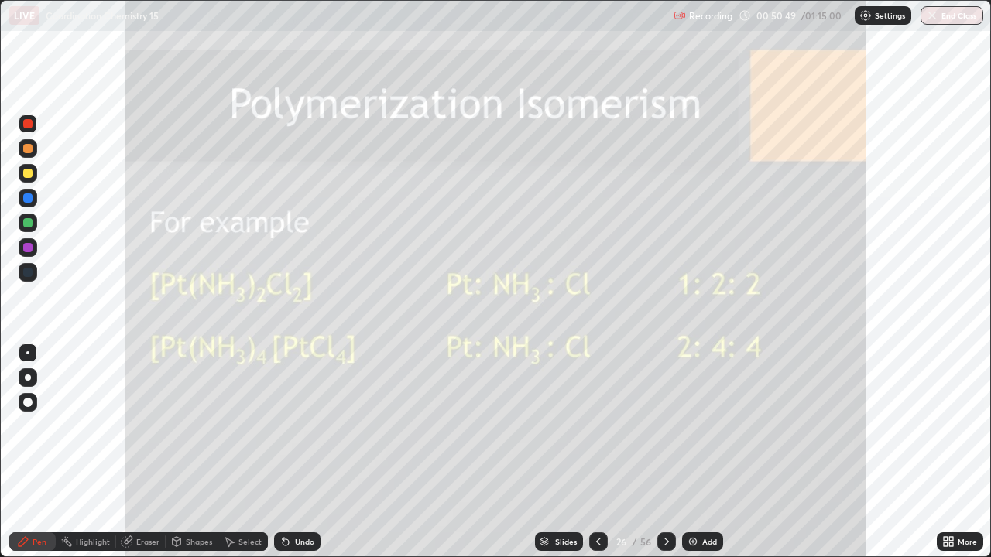
click at [667, 452] on icon at bounding box center [666, 542] width 12 height 12
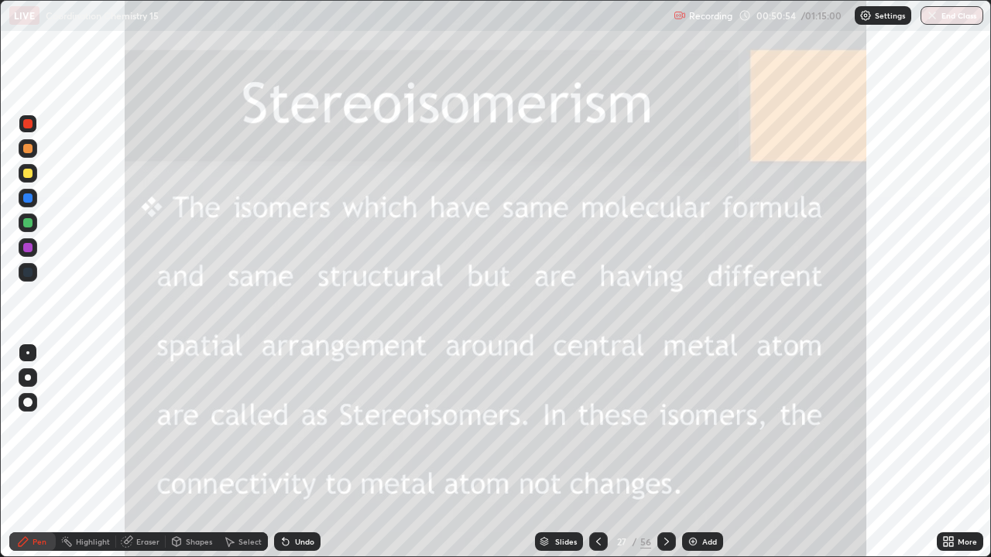
click at [664, 452] on icon at bounding box center [666, 542] width 12 height 12
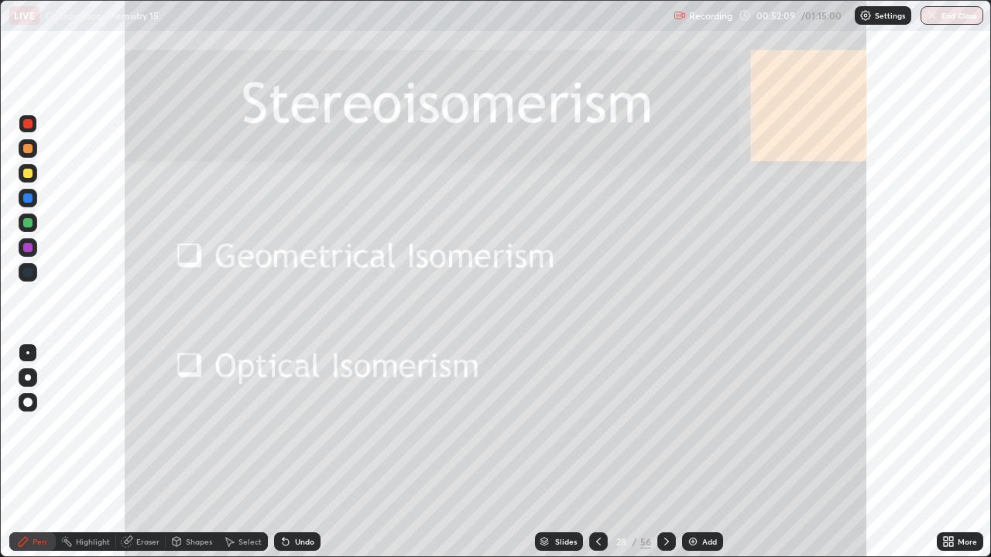
click at [664, 452] on icon at bounding box center [666, 542] width 12 height 12
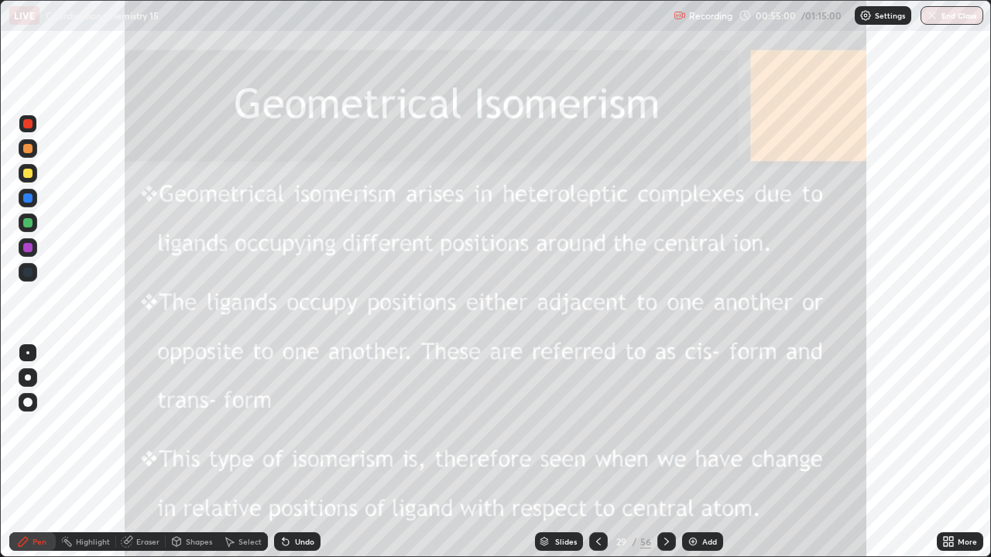
click at [665, 452] on div at bounding box center [666, 542] width 19 height 19
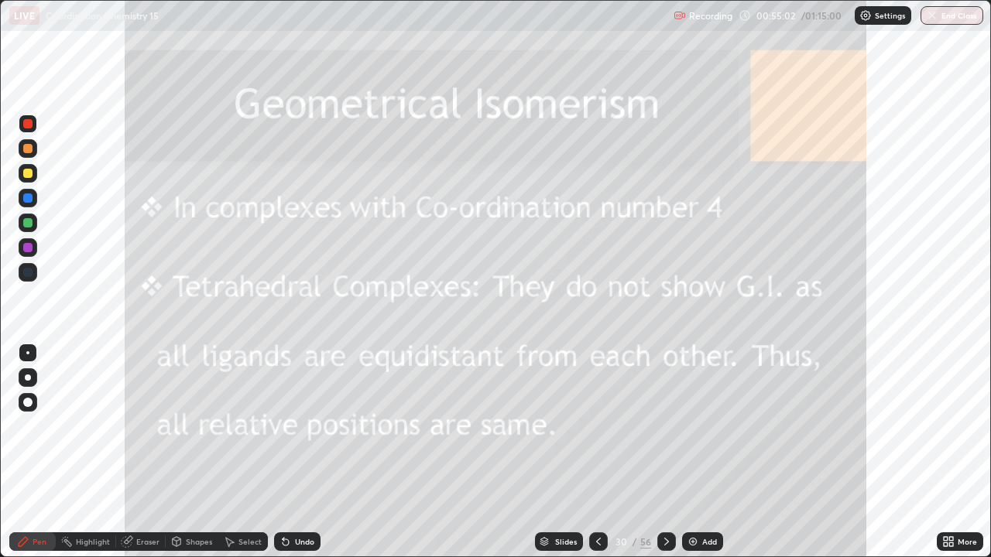
click at [660, 452] on icon at bounding box center [666, 542] width 12 height 12
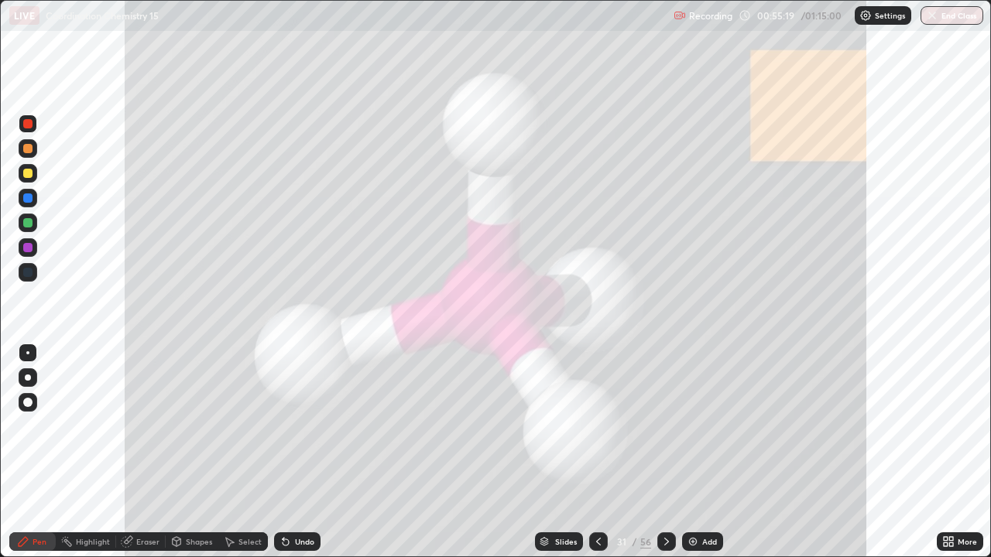
click at [657, 452] on div at bounding box center [666, 542] width 19 height 19
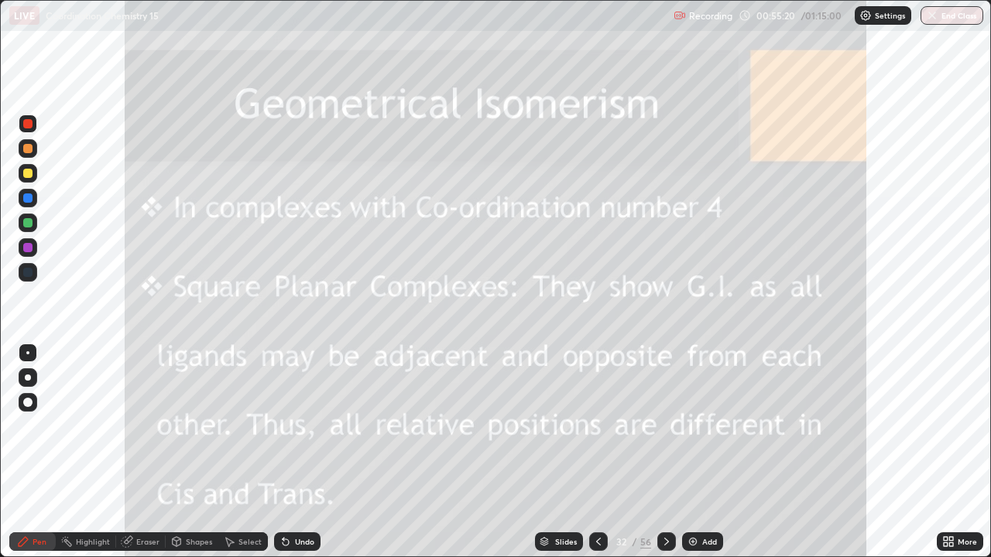
click at [664, 452] on icon at bounding box center [666, 542] width 12 height 12
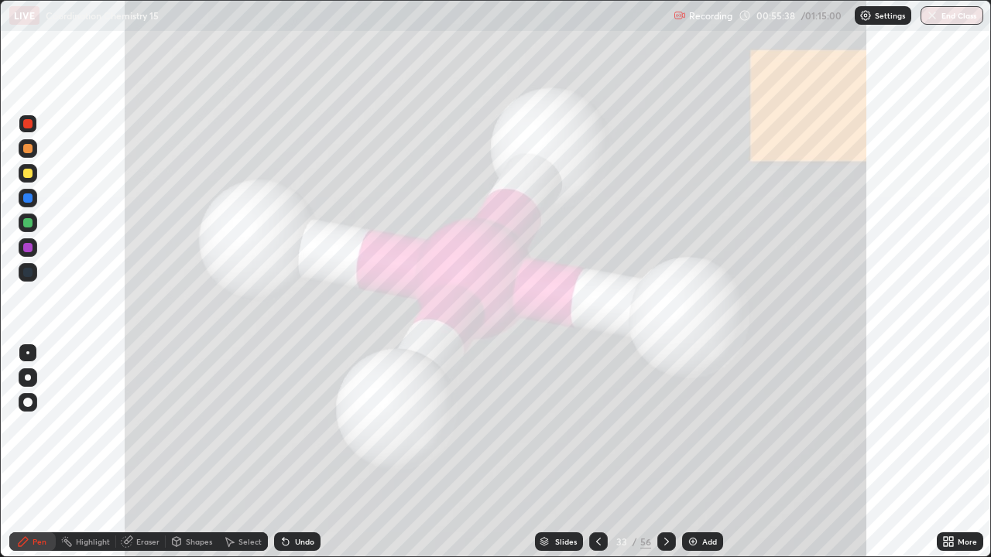
click at [660, 452] on div at bounding box center [666, 542] width 19 height 19
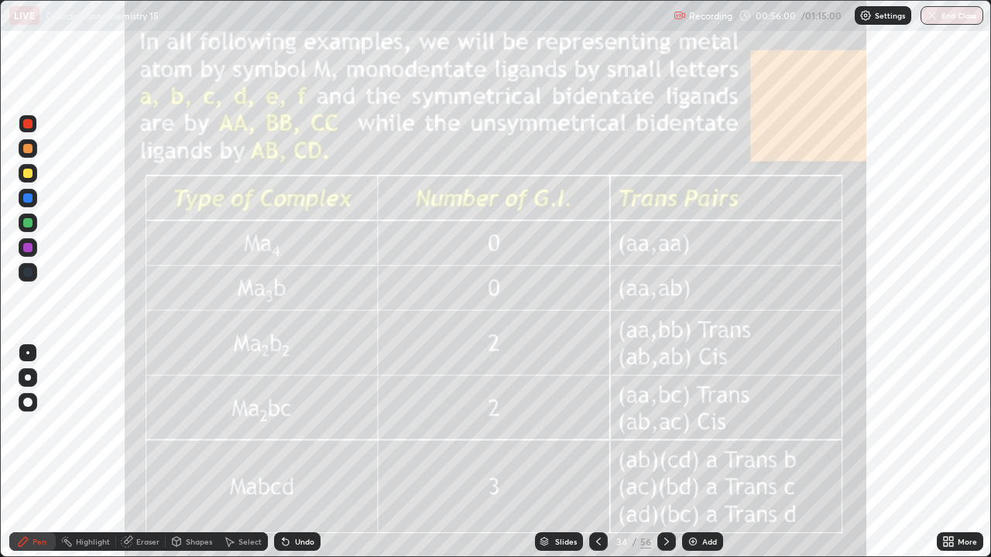
click at [667, 452] on icon at bounding box center [666, 542] width 12 height 12
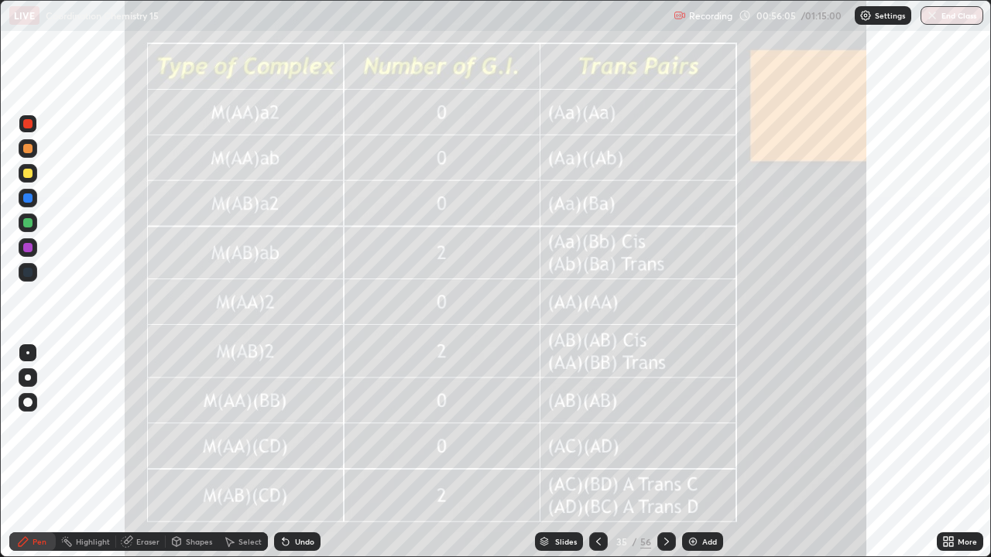
click at [664, 452] on icon at bounding box center [666, 542] width 12 height 12
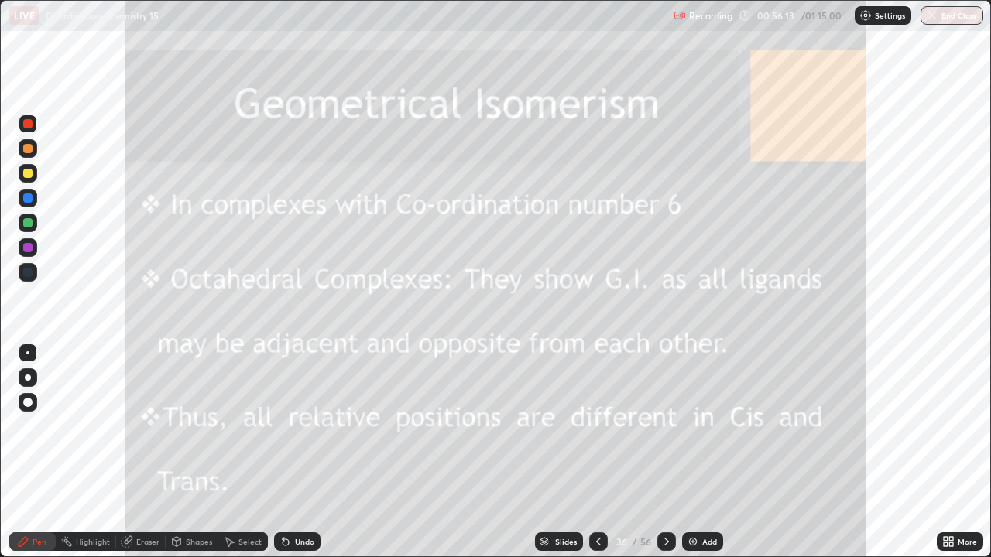
click at [663, 452] on icon at bounding box center [666, 542] width 12 height 12
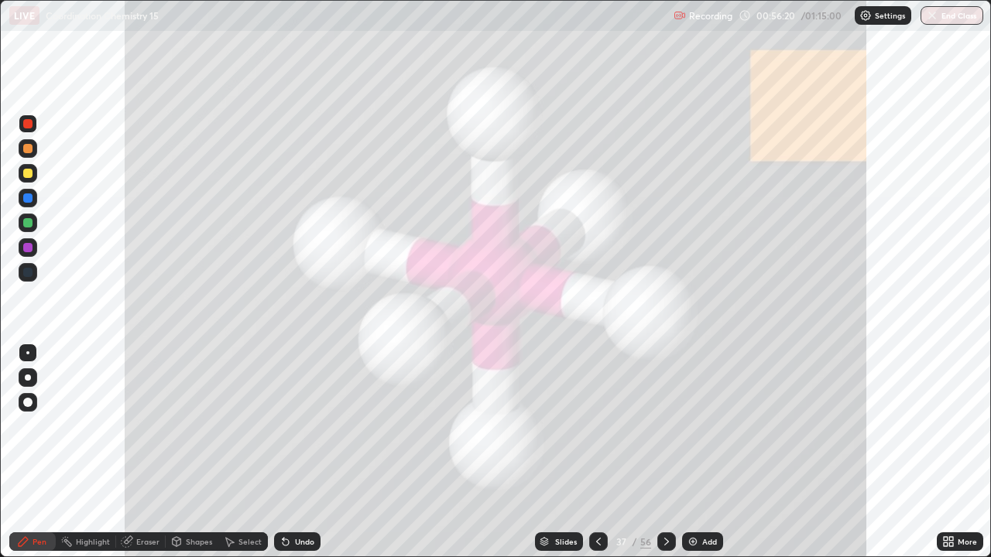
click at [659, 452] on div at bounding box center [666, 542] width 19 height 19
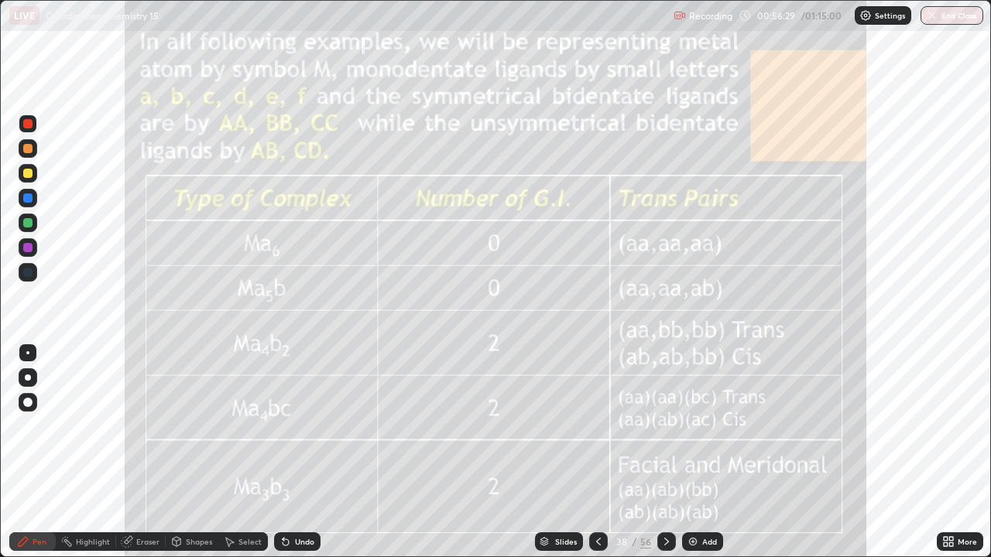
click at [664, 452] on icon at bounding box center [666, 542] width 12 height 12
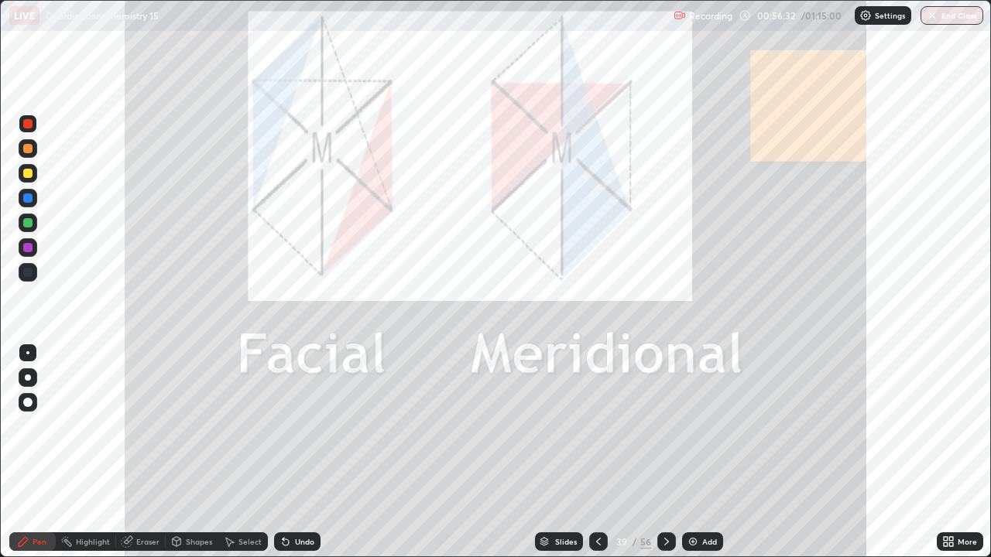
click at [661, 452] on icon at bounding box center [666, 542] width 12 height 12
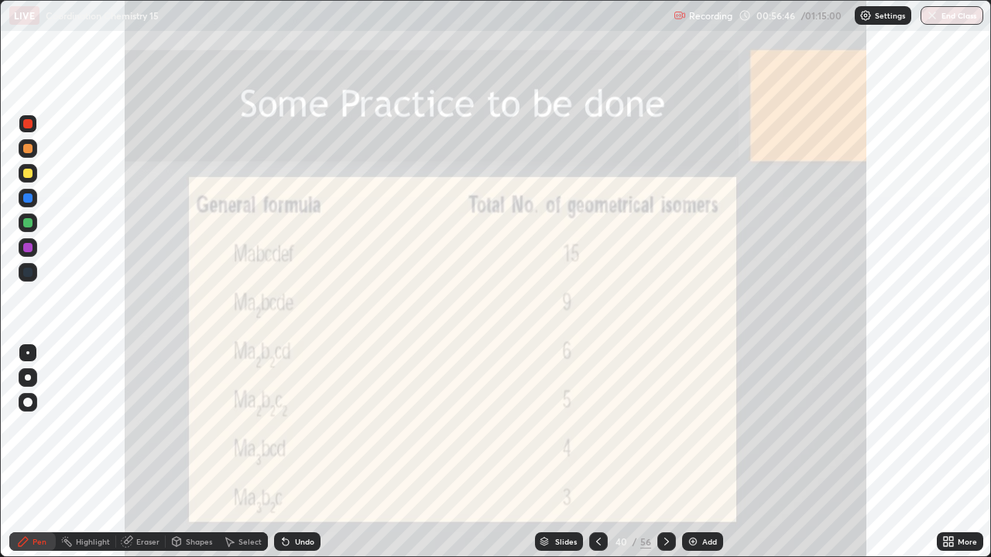
click at [664, 452] on icon at bounding box center [666, 542] width 12 height 12
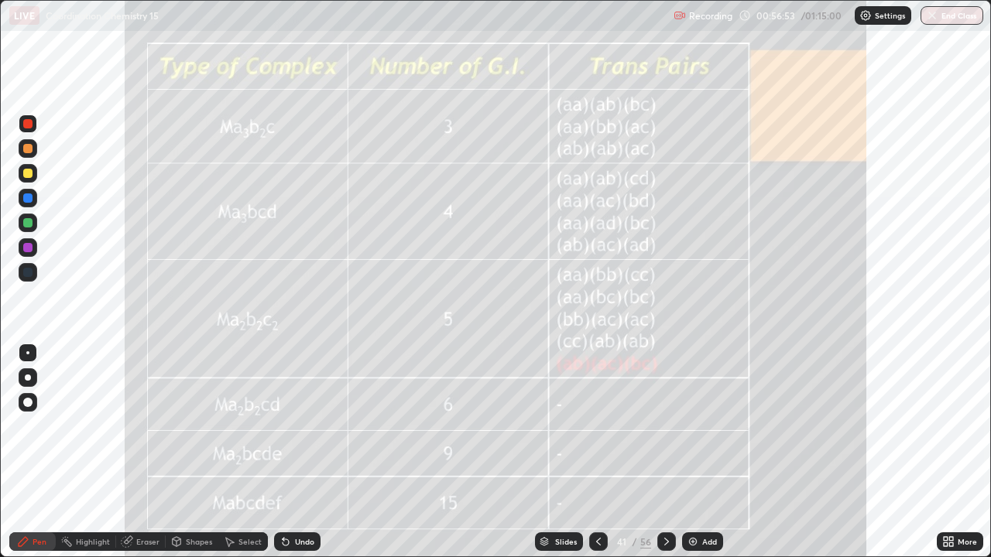
click at [662, 452] on icon at bounding box center [666, 542] width 12 height 12
click at [663, 452] on icon at bounding box center [666, 542] width 12 height 12
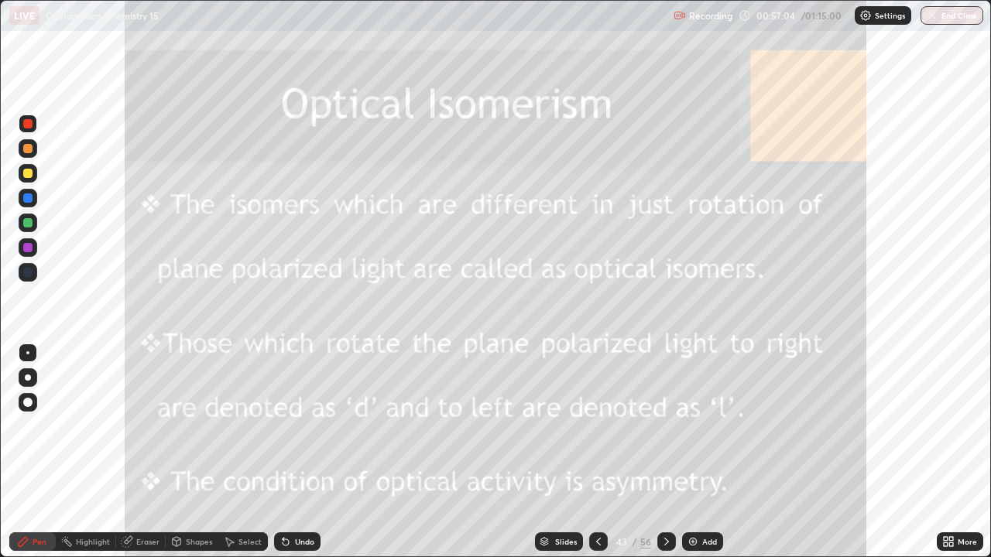
click at [664, 452] on icon at bounding box center [666, 542] width 12 height 12
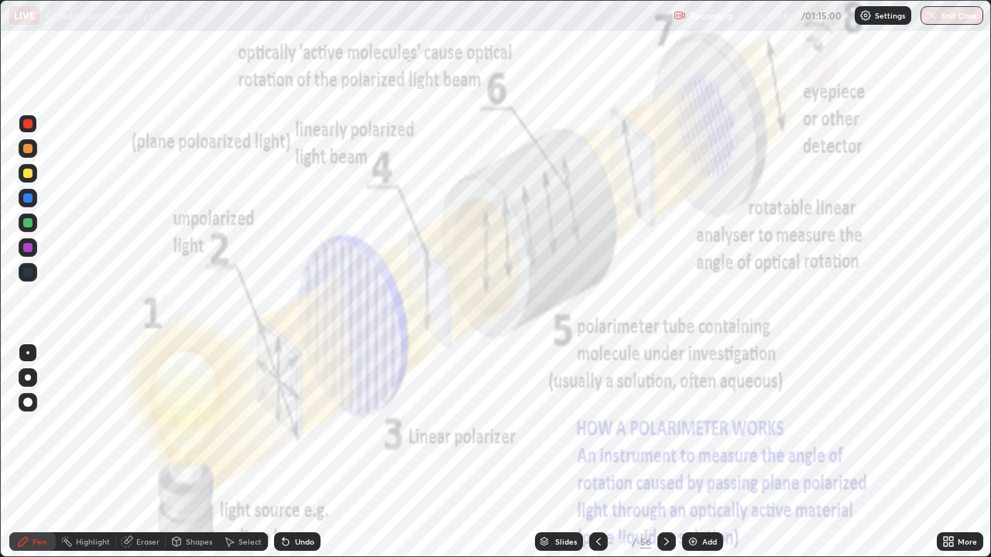
click at [663, 452] on div at bounding box center [666, 541] width 19 height 31
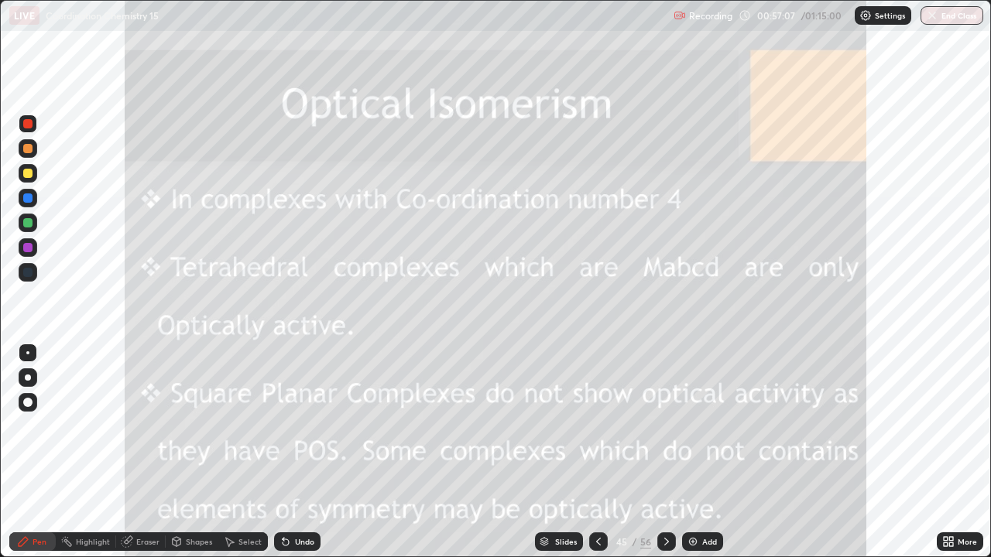
click at [664, 452] on icon at bounding box center [666, 542] width 12 height 12
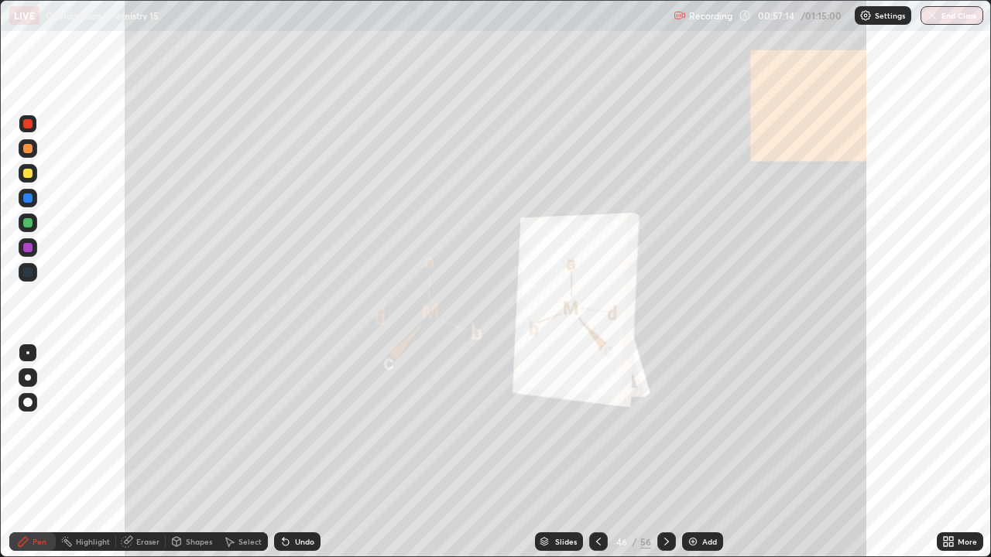
click at [544, 452] on icon at bounding box center [544, 540] width 8 height 4
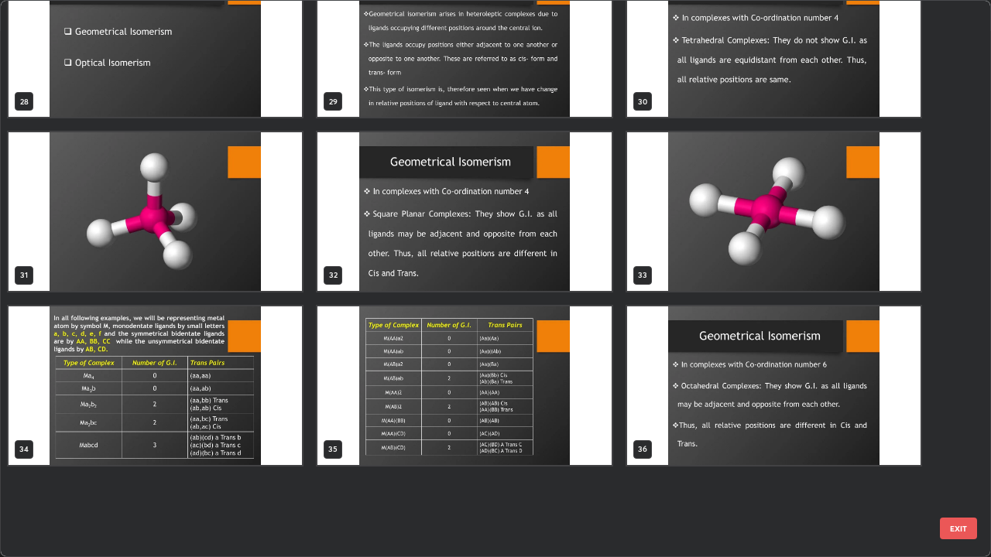
scroll to position [1473, 0]
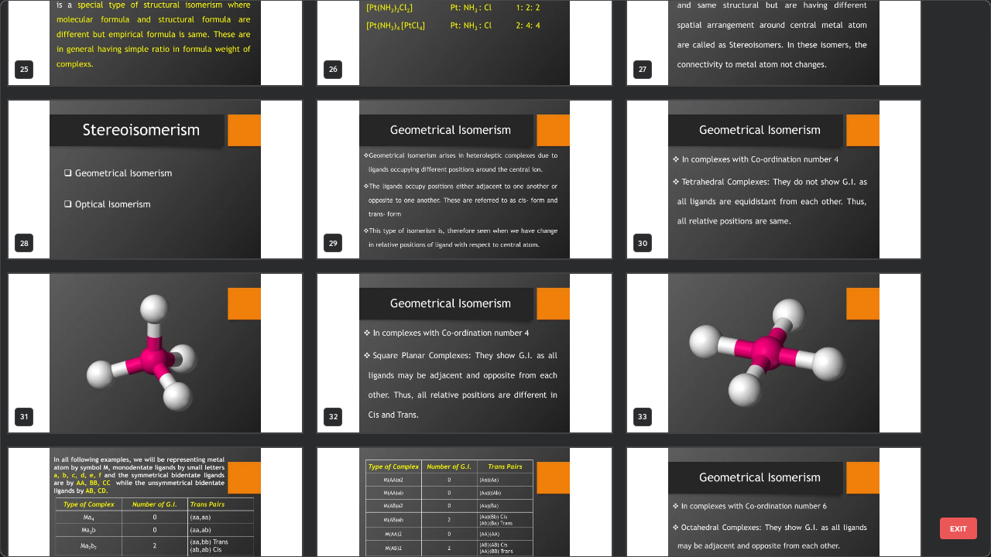
click at [580, 221] on img "grid" at bounding box center [463, 180] width 293 height 159
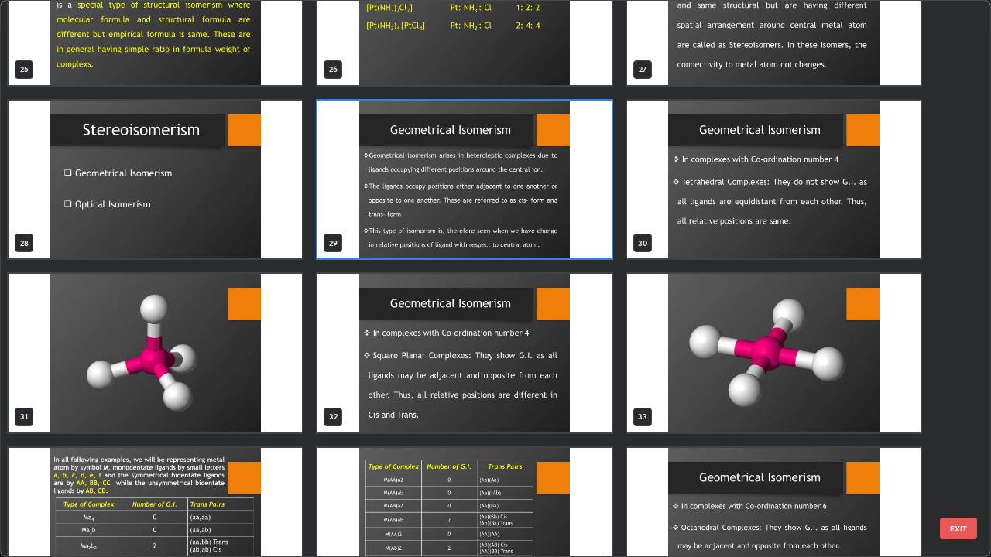
click at [574, 219] on img "grid" at bounding box center [463, 180] width 293 height 159
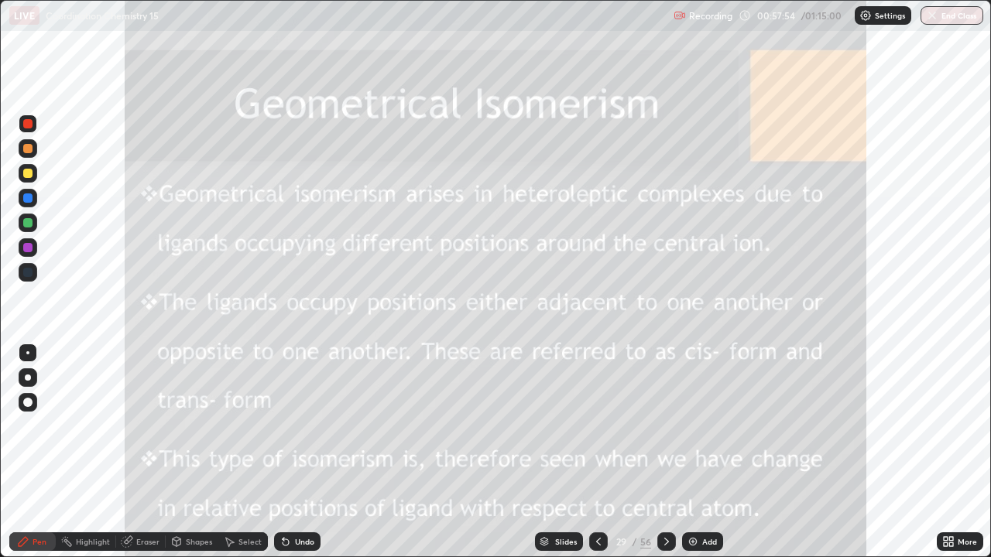
click at [941, 21] on button "End Class" at bounding box center [951, 15] width 63 height 19
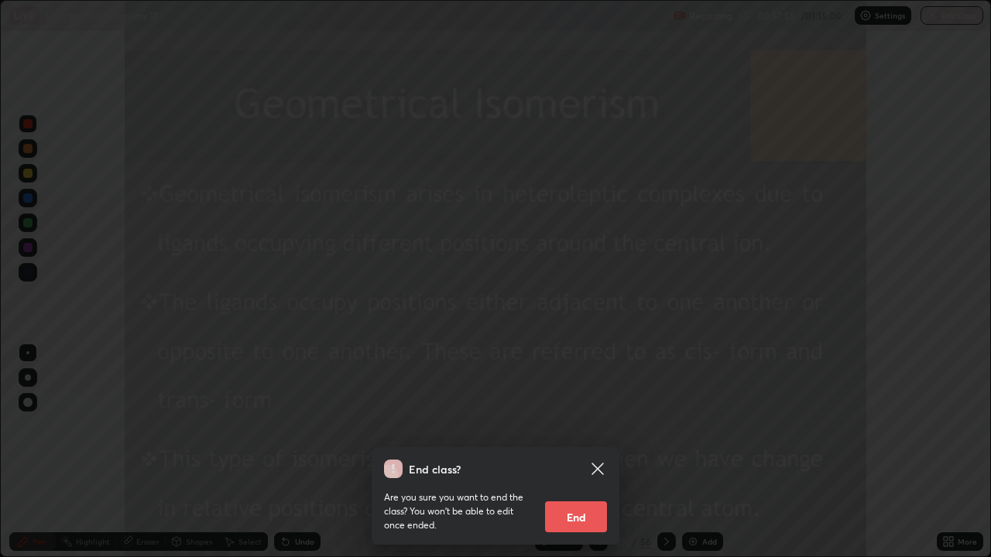
click at [588, 452] on button "End" at bounding box center [576, 517] width 62 height 31
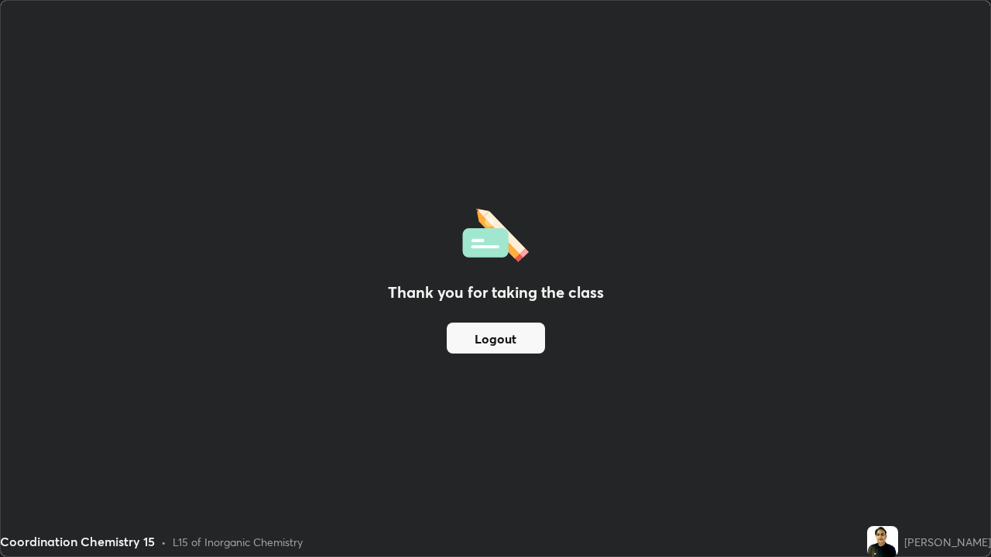
click at [527, 344] on button "Logout" at bounding box center [496, 338] width 98 height 31
